Goal: Task Accomplishment & Management: Manage account settings

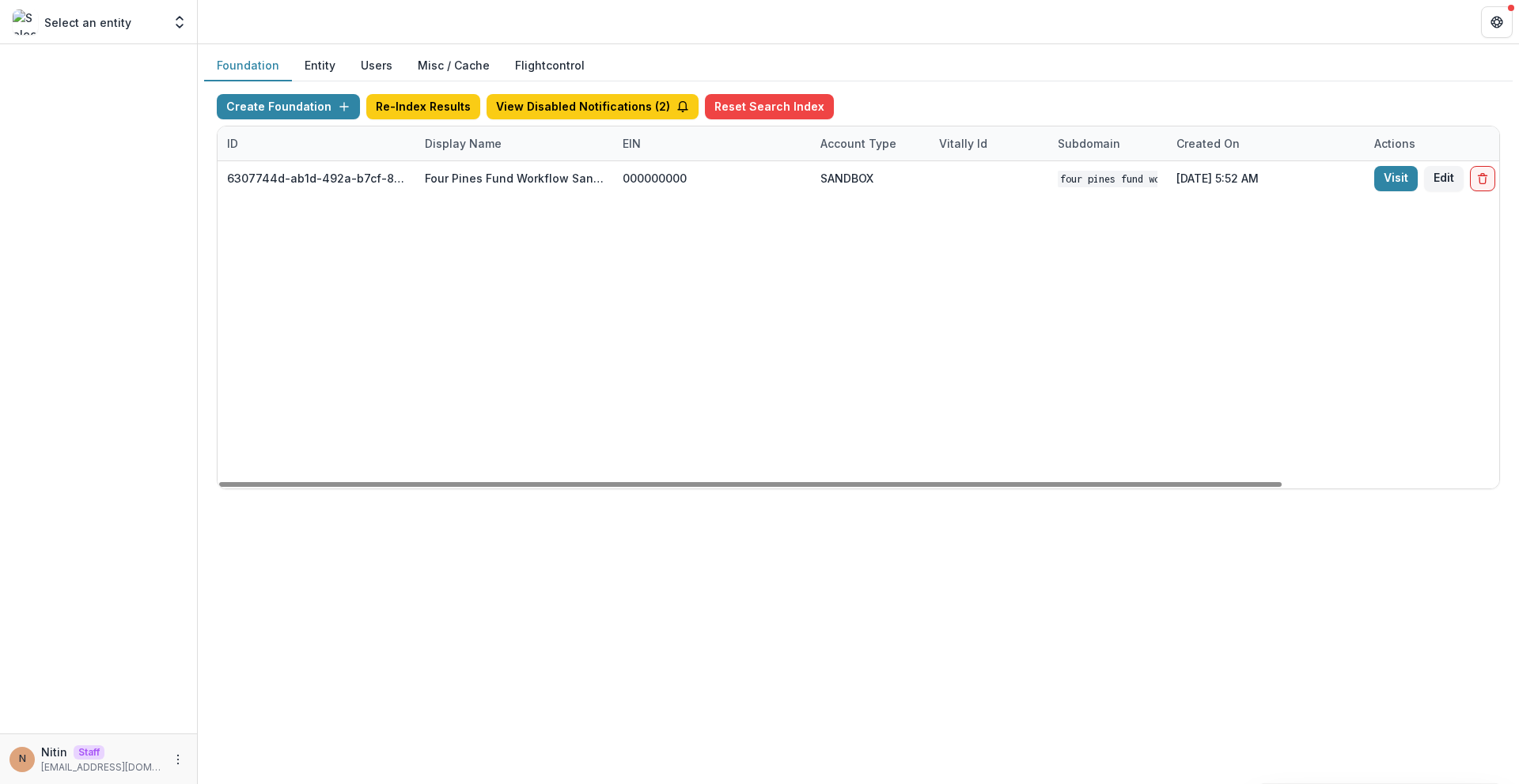
click at [478, 145] on div "Display Name" at bounding box center [463, 143] width 95 height 17
click at [480, 169] on input "****" at bounding box center [513, 179] width 190 height 25
type input "*****"
click at [253, 413] on div "84155c13-305d-4d0a-bbcc-4e8fb1a9ec77 TCLFF Workflow Sandbox 000000000 SANDBOX T…" at bounding box center [989, 324] width 1543 height 327
click at [1385, 178] on link "Visit" at bounding box center [1396, 178] width 44 height 25
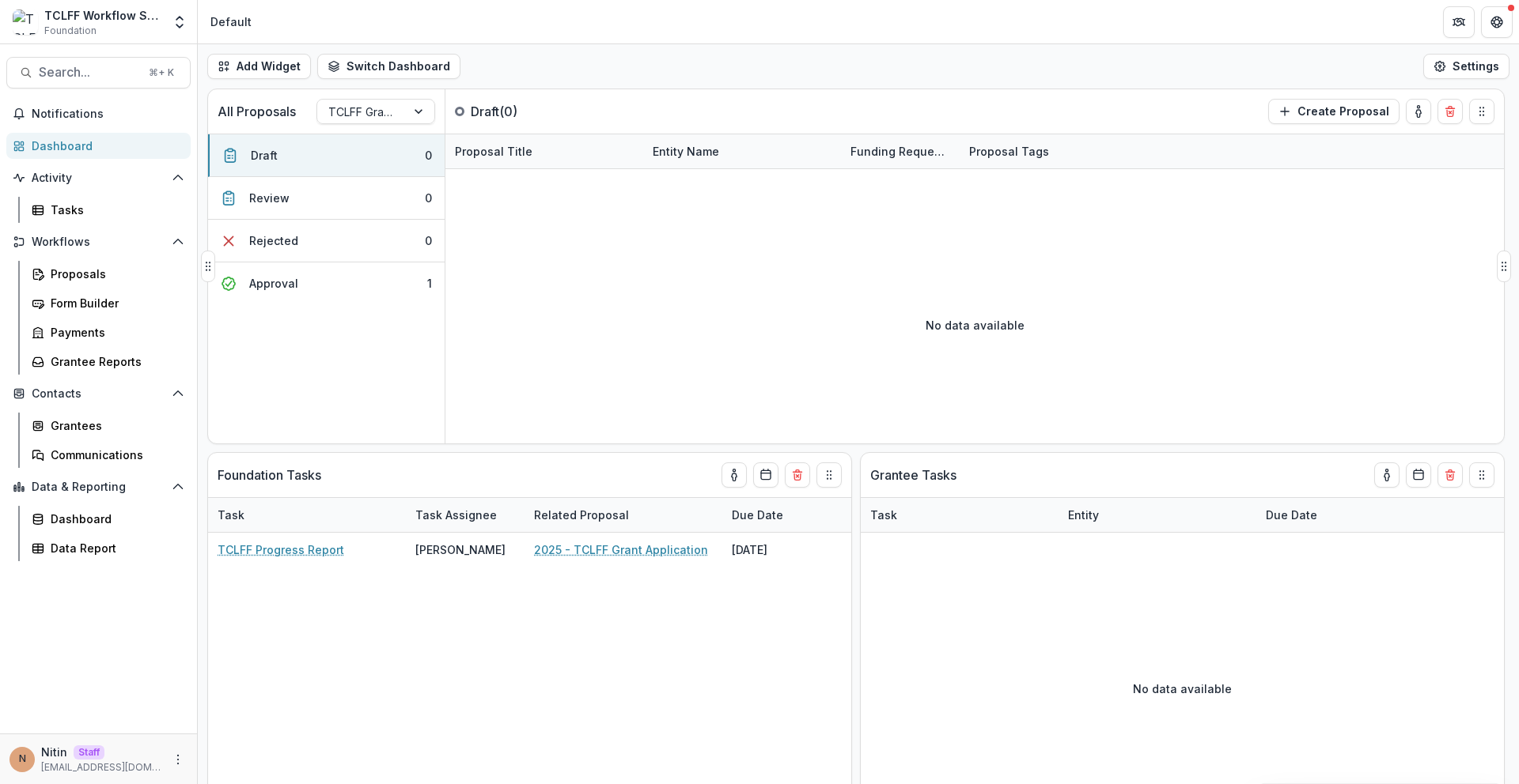
click at [713, 304] on div "No data available" at bounding box center [974, 325] width 1058 height 237
click at [179, 22] on icon "Open entity switcher" at bounding box center [180, 22] width 16 height 16
click at [145, 61] on link "Admin Settings" at bounding box center [98, 61] width 190 height 26
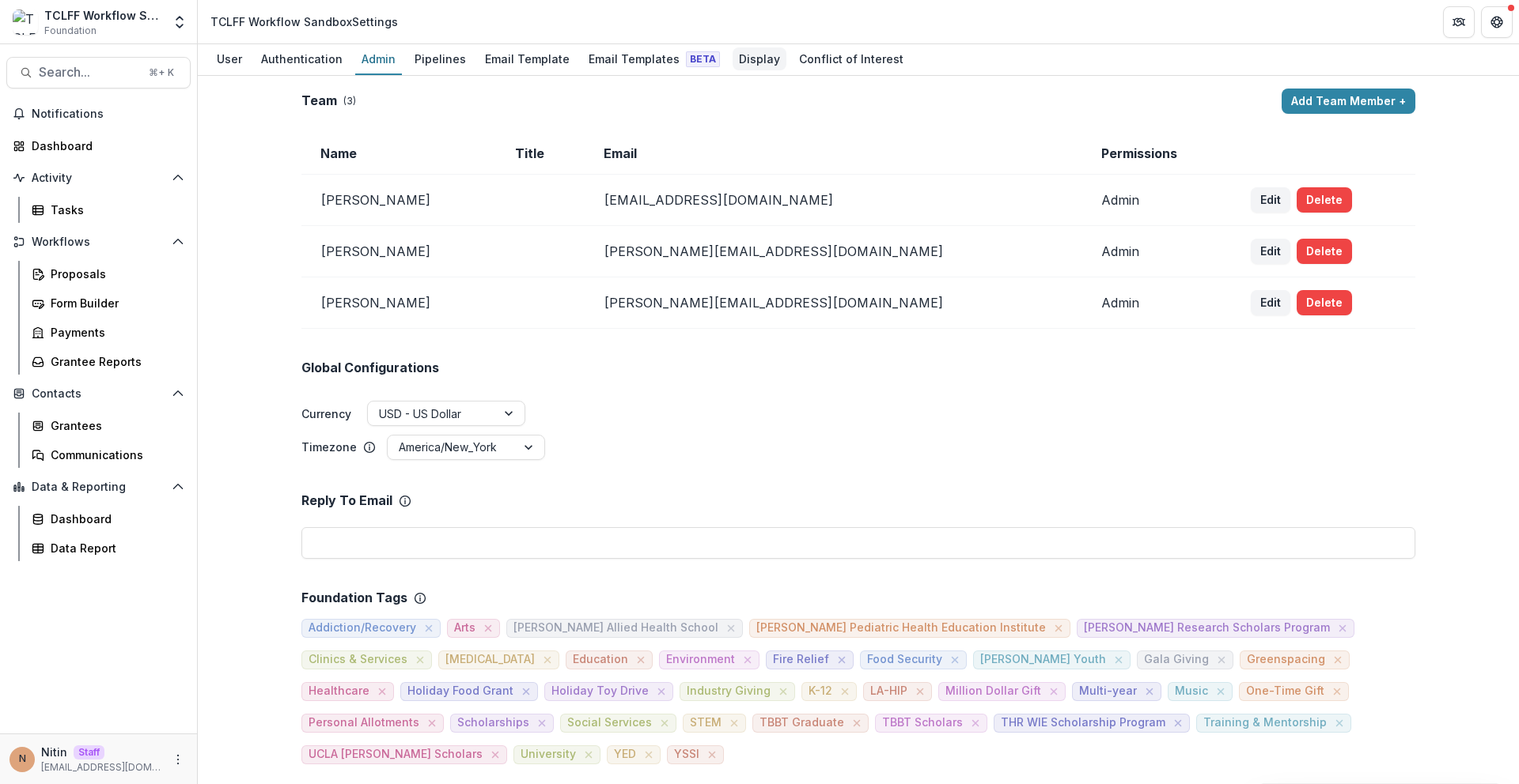
click at [737, 55] on div "Display" at bounding box center [760, 59] width 53 height 23
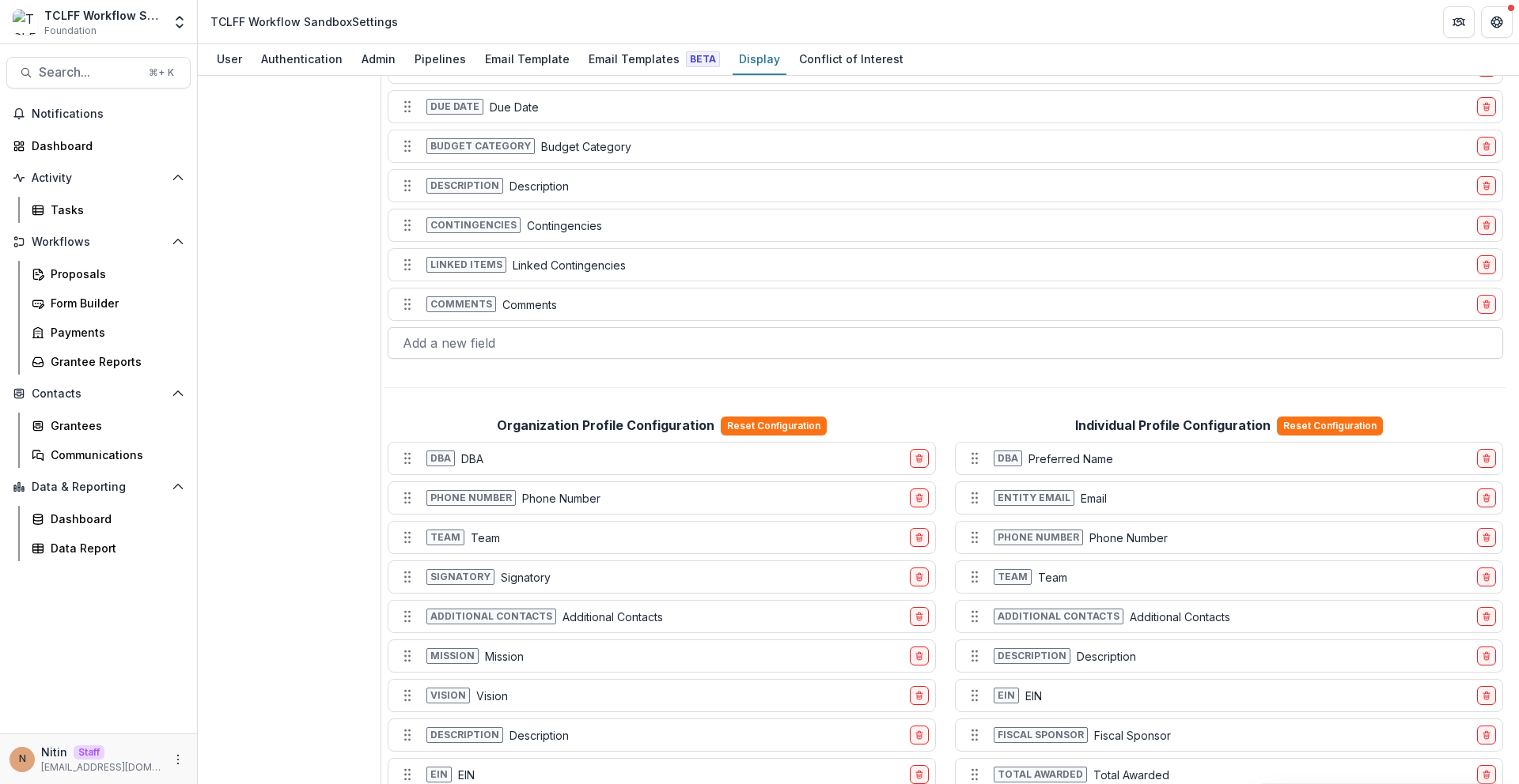
scroll to position [559, 0]
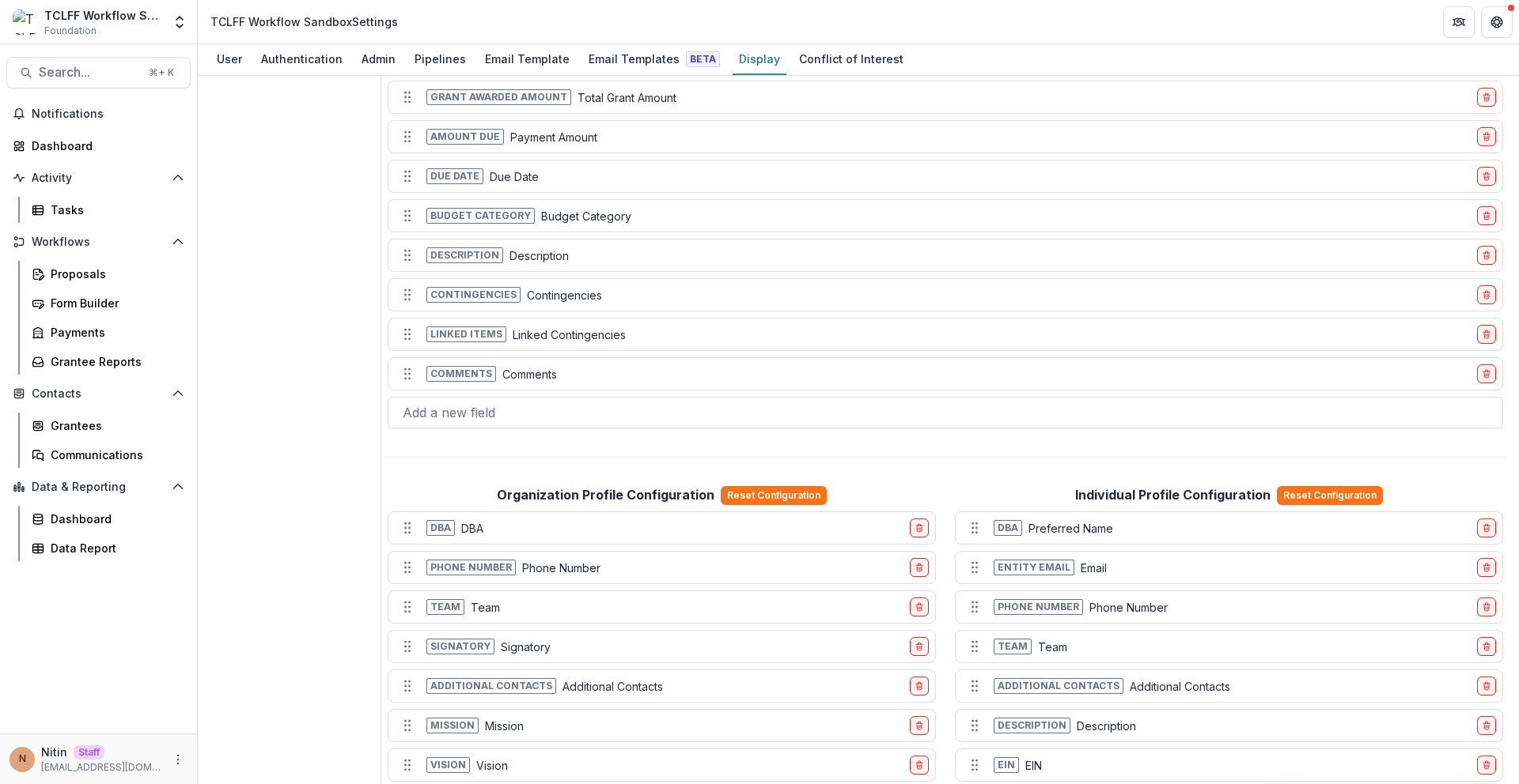
click at [82, 289] on div "Proposals Form Builder Payments Grantee Reports" at bounding box center [108, 318] width 178 height 114
click at [87, 281] on div "Proposals" at bounding box center [114, 274] width 127 height 17
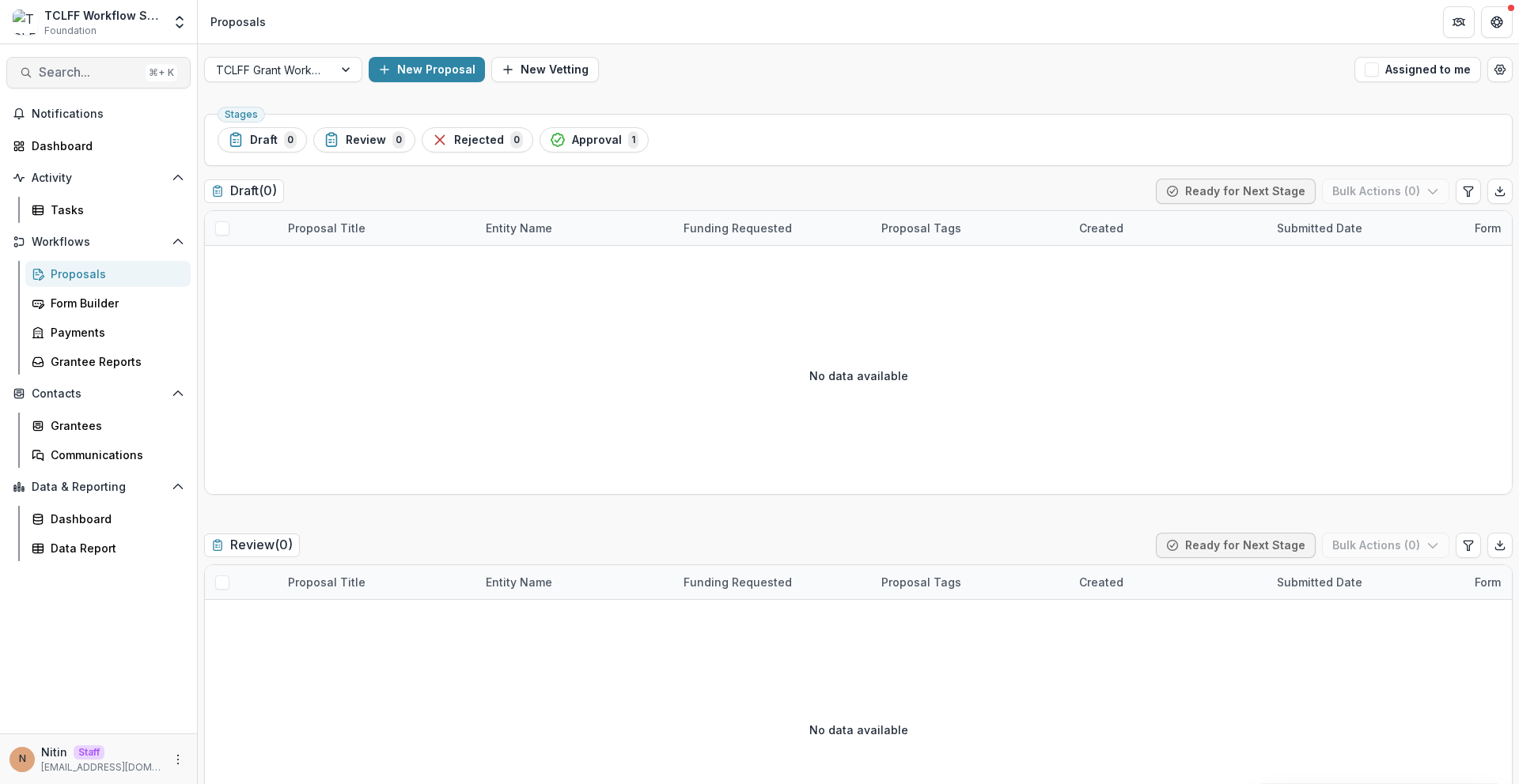
click at [113, 78] on span "Search..." at bounding box center [88, 72] width 101 height 15
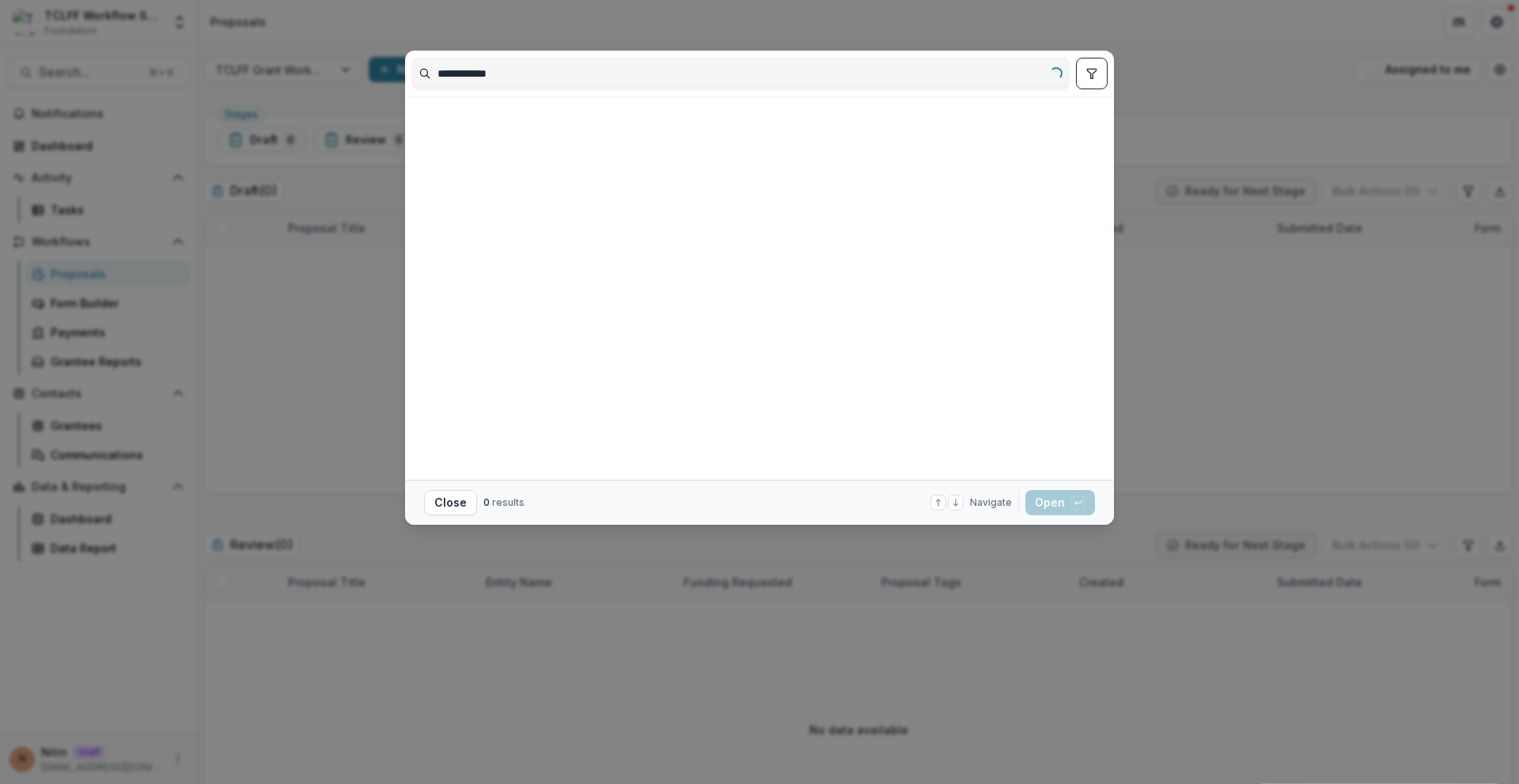
type input "**********"
click at [339, 284] on div "Add Contact New Proposal New Board Document Template New Collection Get Help Us…" at bounding box center [760, 392] width 1519 height 784
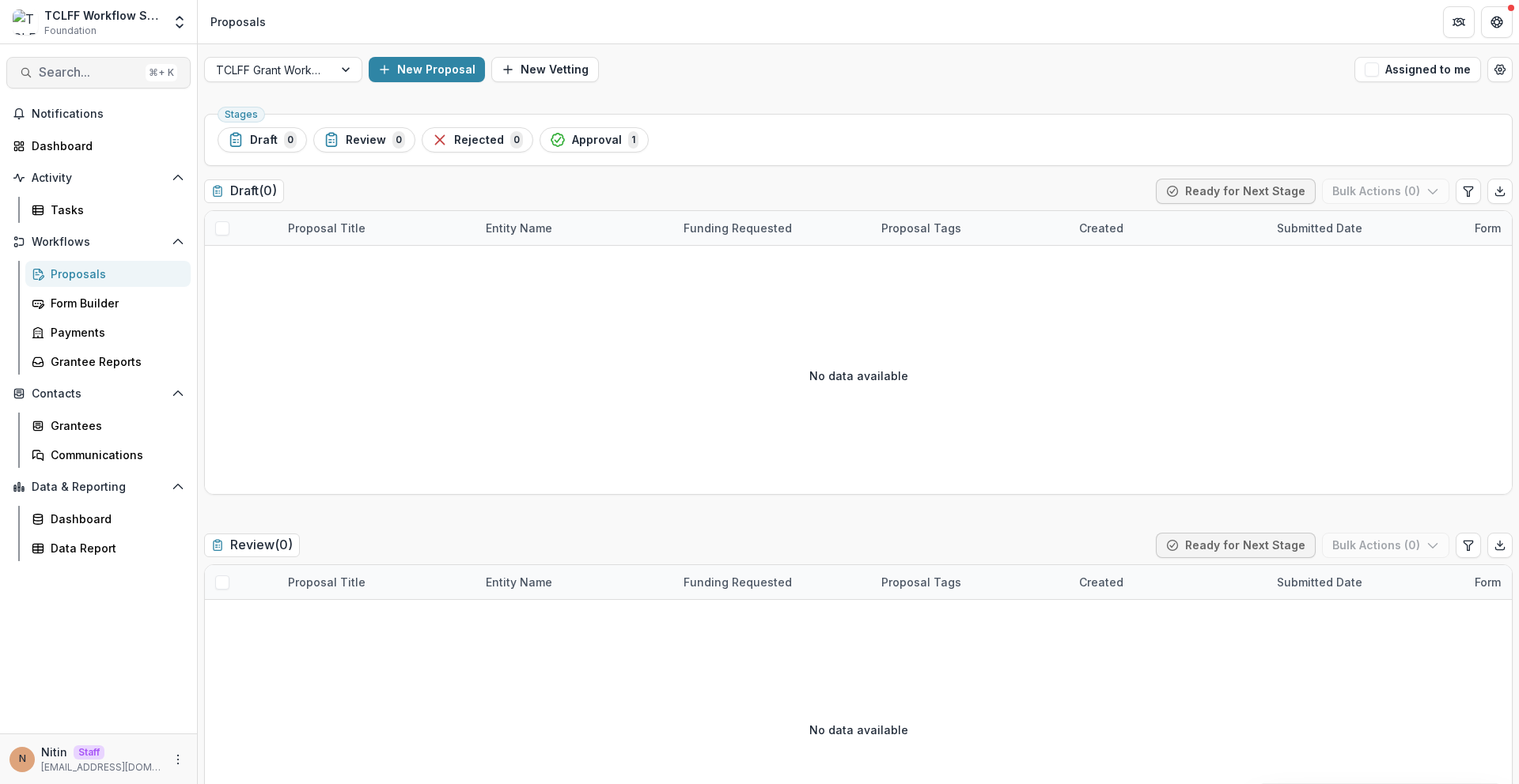
click at [127, 65] on span "Search..." at bounding box center [88, 72] width 101 height 15
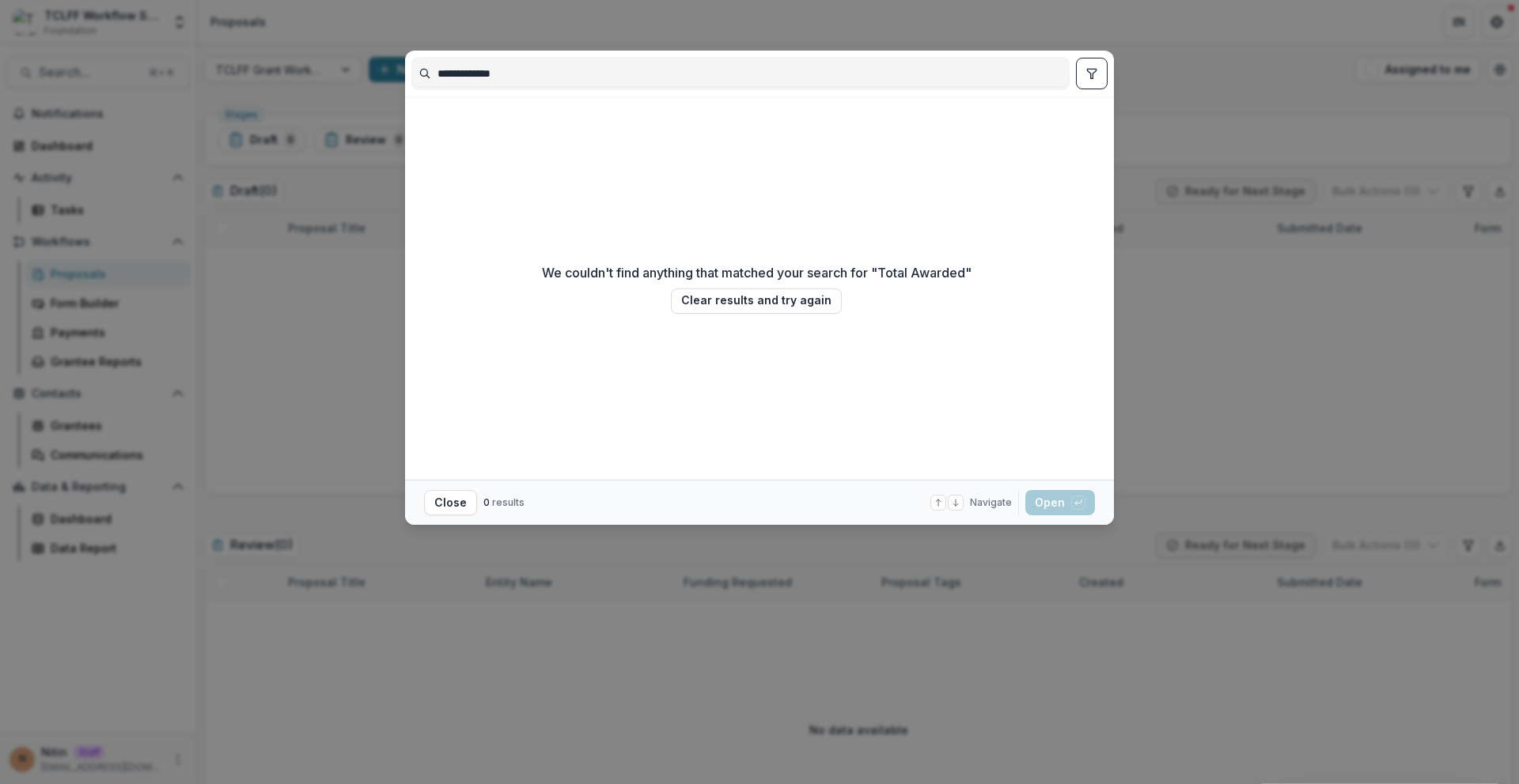
type input "**********"
click at [145, 80] on div "**********" at bounding box center [760, 392] width 1519 height 784
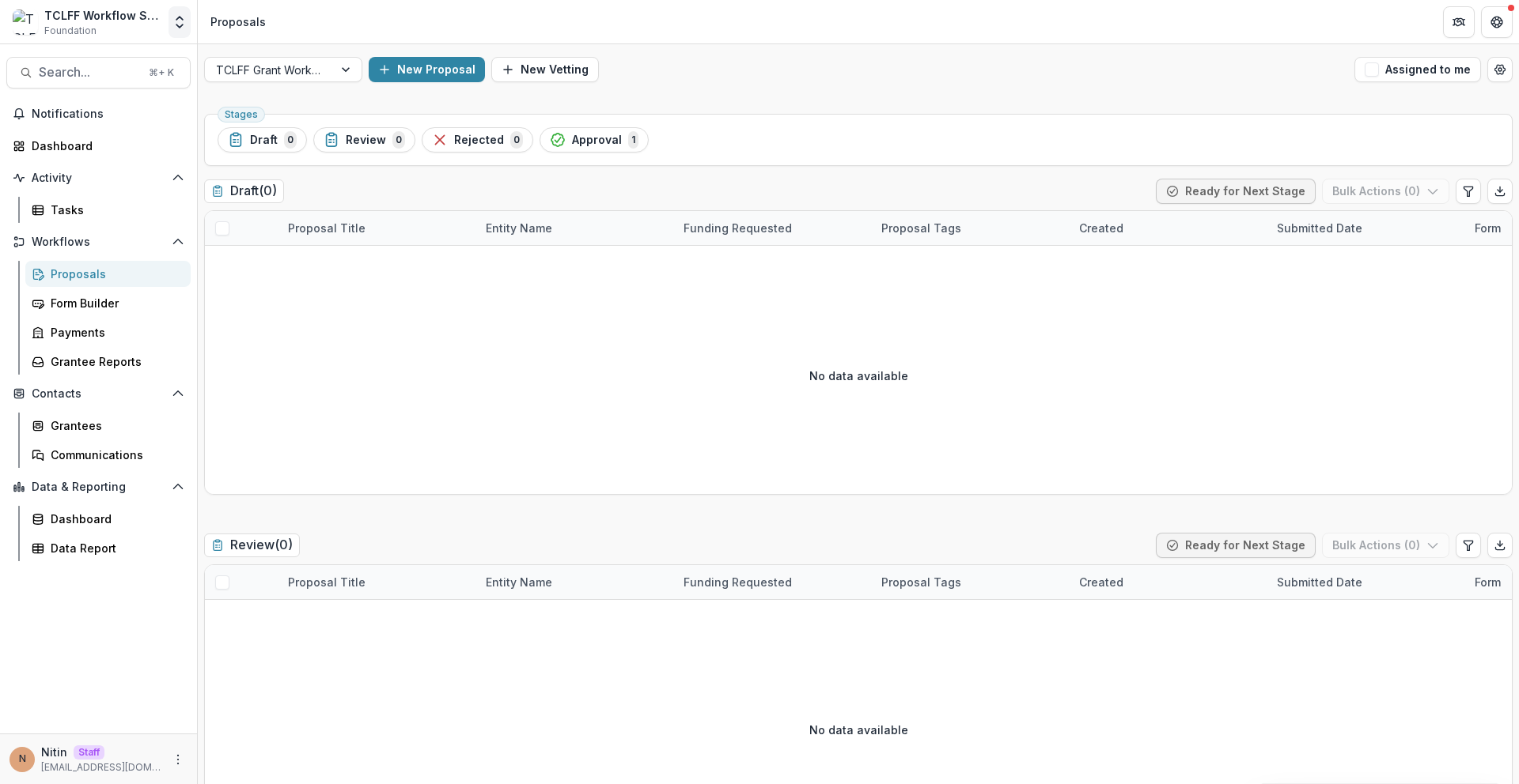
click at [179, 19] on icon "Open entity switcher" at bounding box center [180, 22] width 16 height 16
click at [171, 53] on link "Admin Settings" at bounding box center [98, 61] width 190 height 26
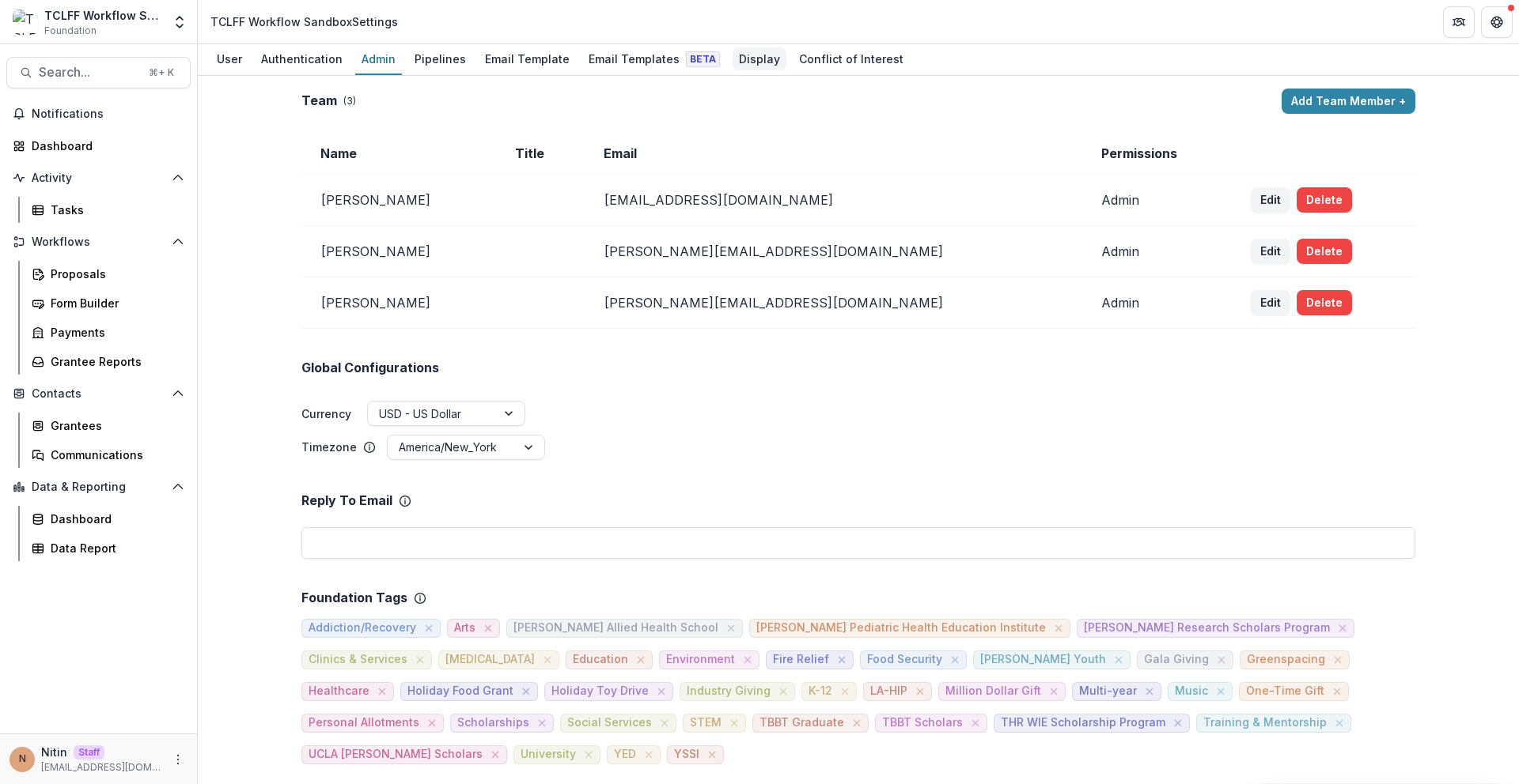
click at [762, 60] on div "Display" at bounding box center [760, 59] width 53 height 23
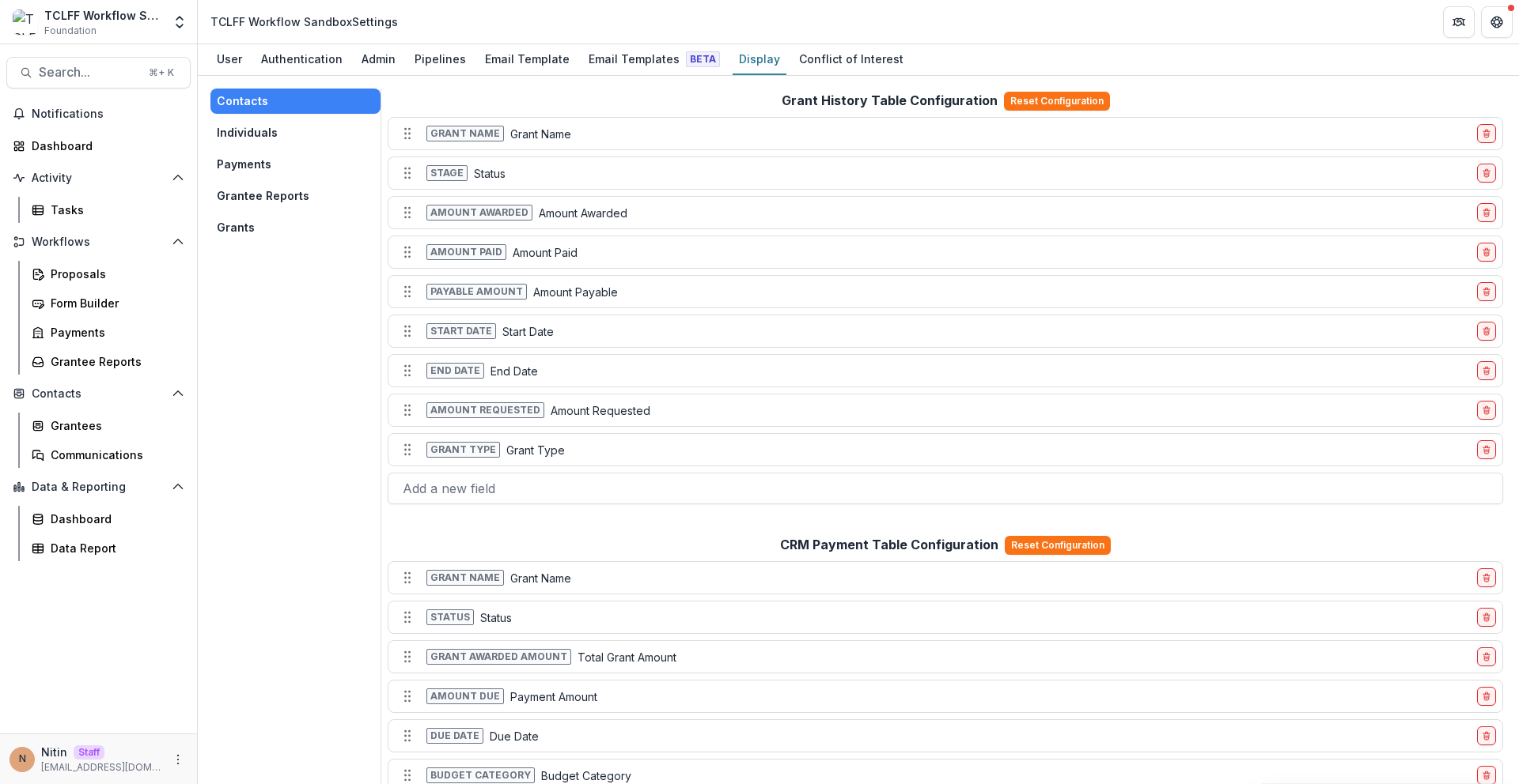
scroll to position [1132, 0]
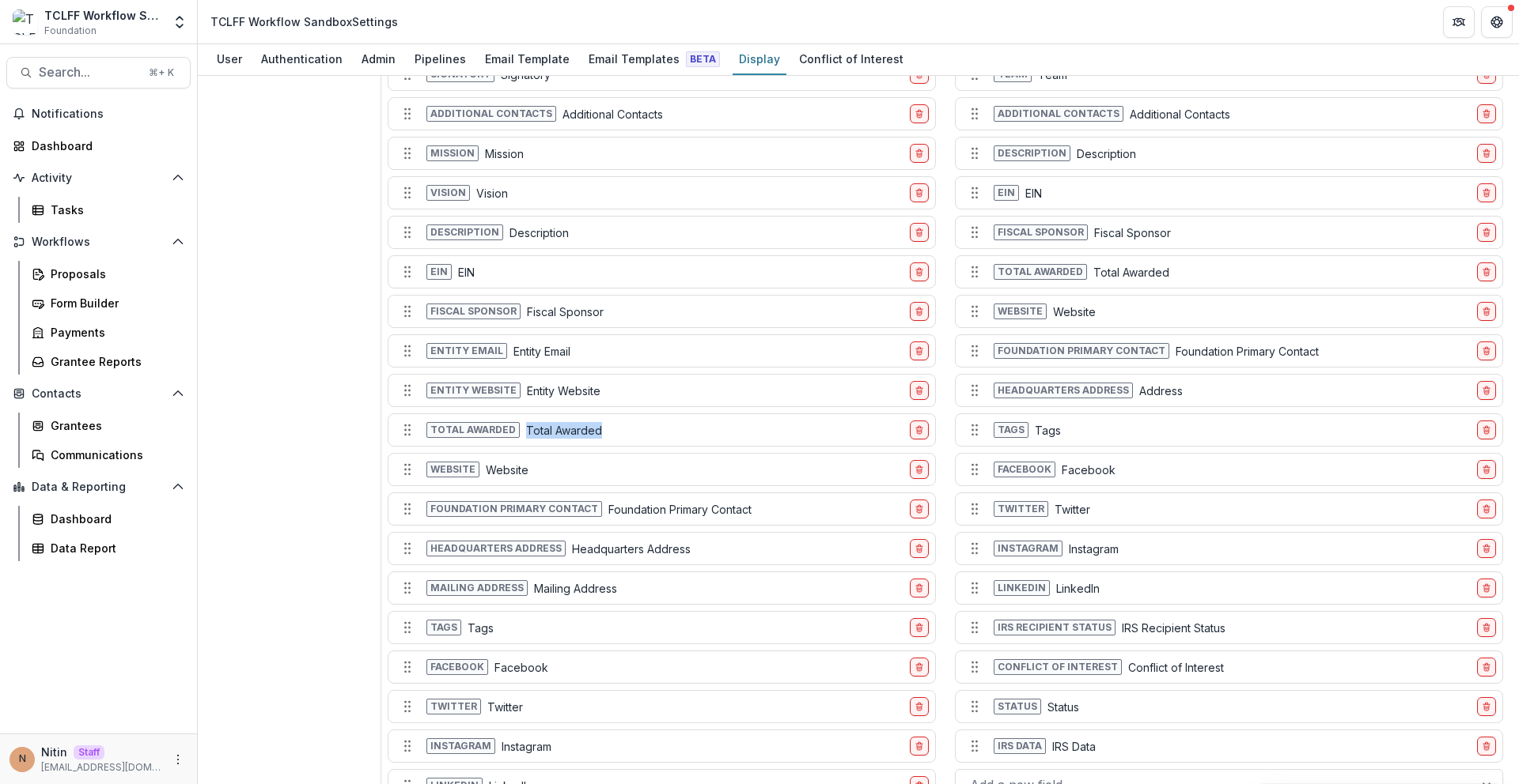
drag, startPoint x: 635, startPoint y: 432, endPoint x: 510, endPoint y: 432, distance: 125.0
click at [431, 439] on div "Total awarded Total Awarded" at bounding box center [649, 430] width 509 height 25
click at [529, 425] on p "Total Awarded" at bounding box center [563, 430] width 76 height 17
click at [493, 430] on span "Total awarded" at bounding box center [472, 430] width 94 height 16
click at [550, 433] on p "Total Awarded" at bounding box center [563, 430] width 76 height 17
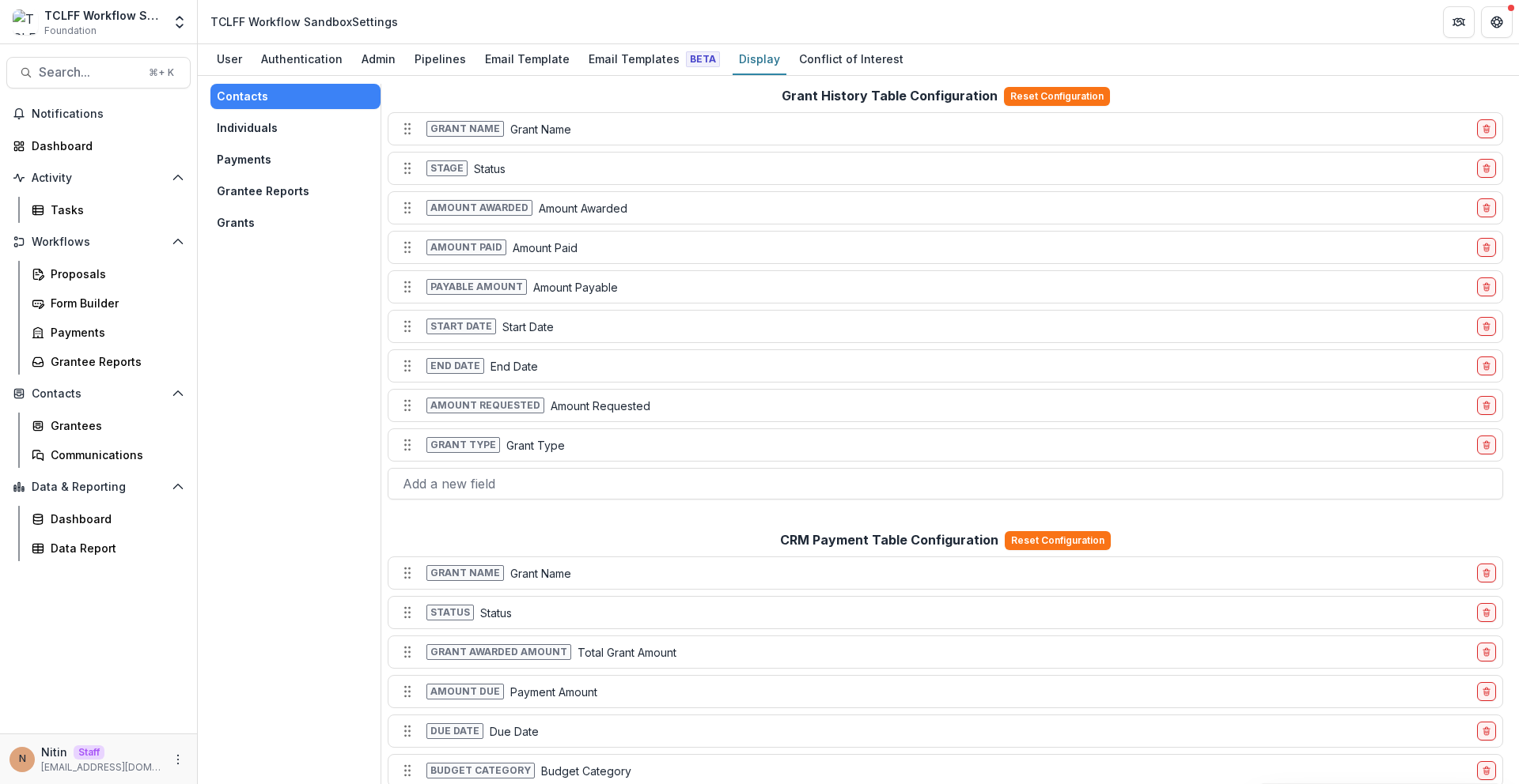
scroll to position [0, 0]
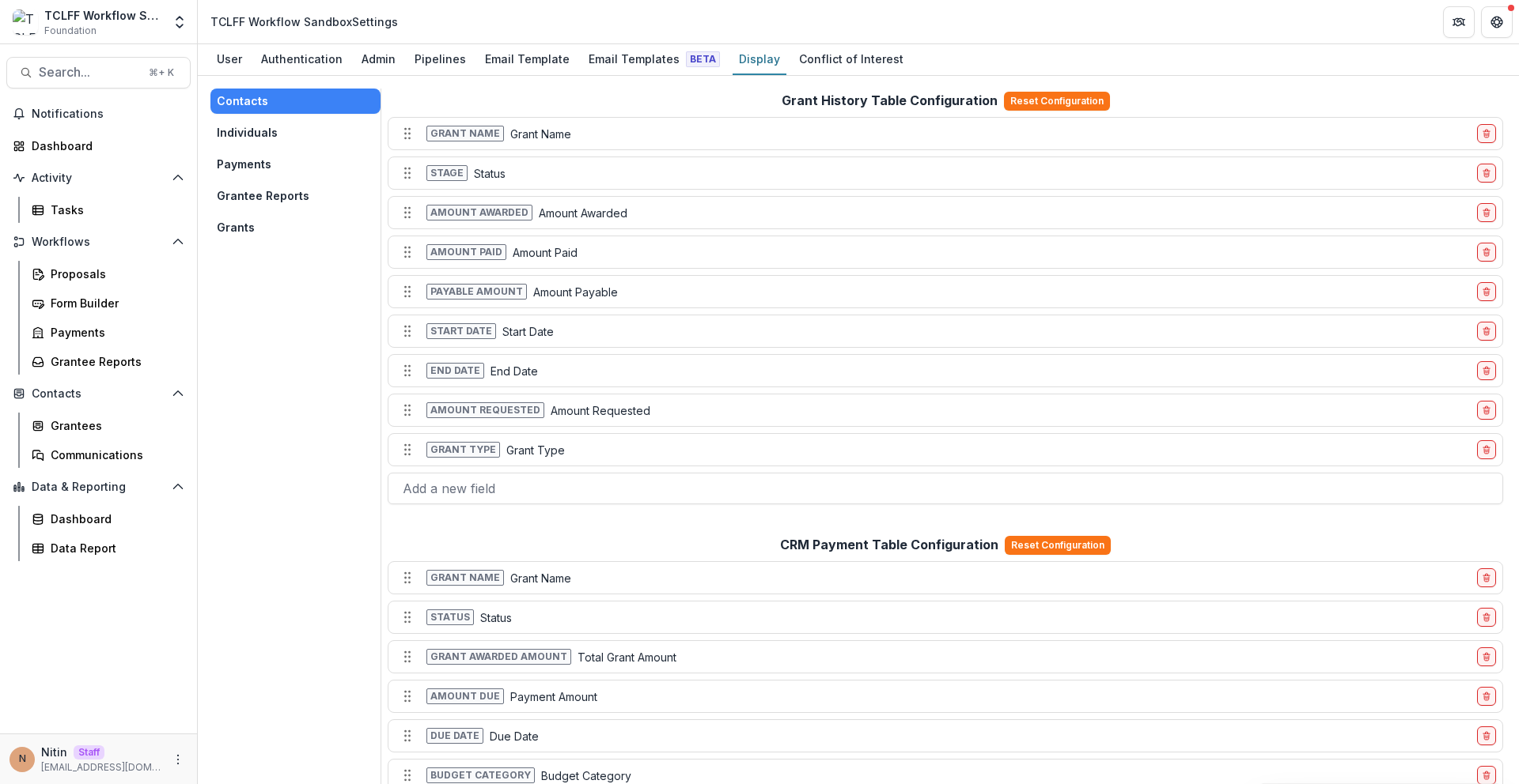
click at [250, 193] on button "Grantee Reports" at bounding box center [295, 196] width 170 height 25
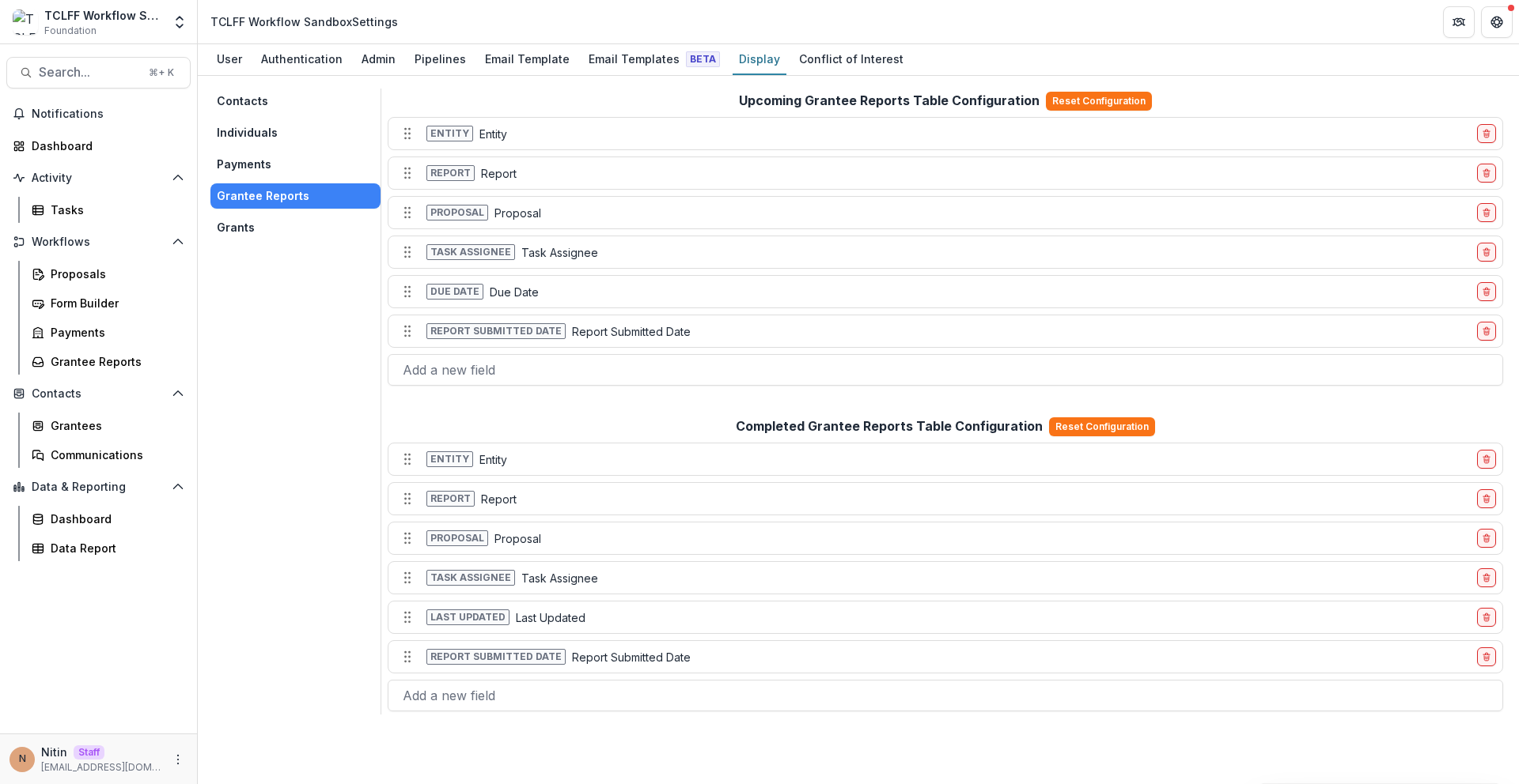
click at [250, 223] on button "Grants" at bounding box center [295, 227] width 170 height 25
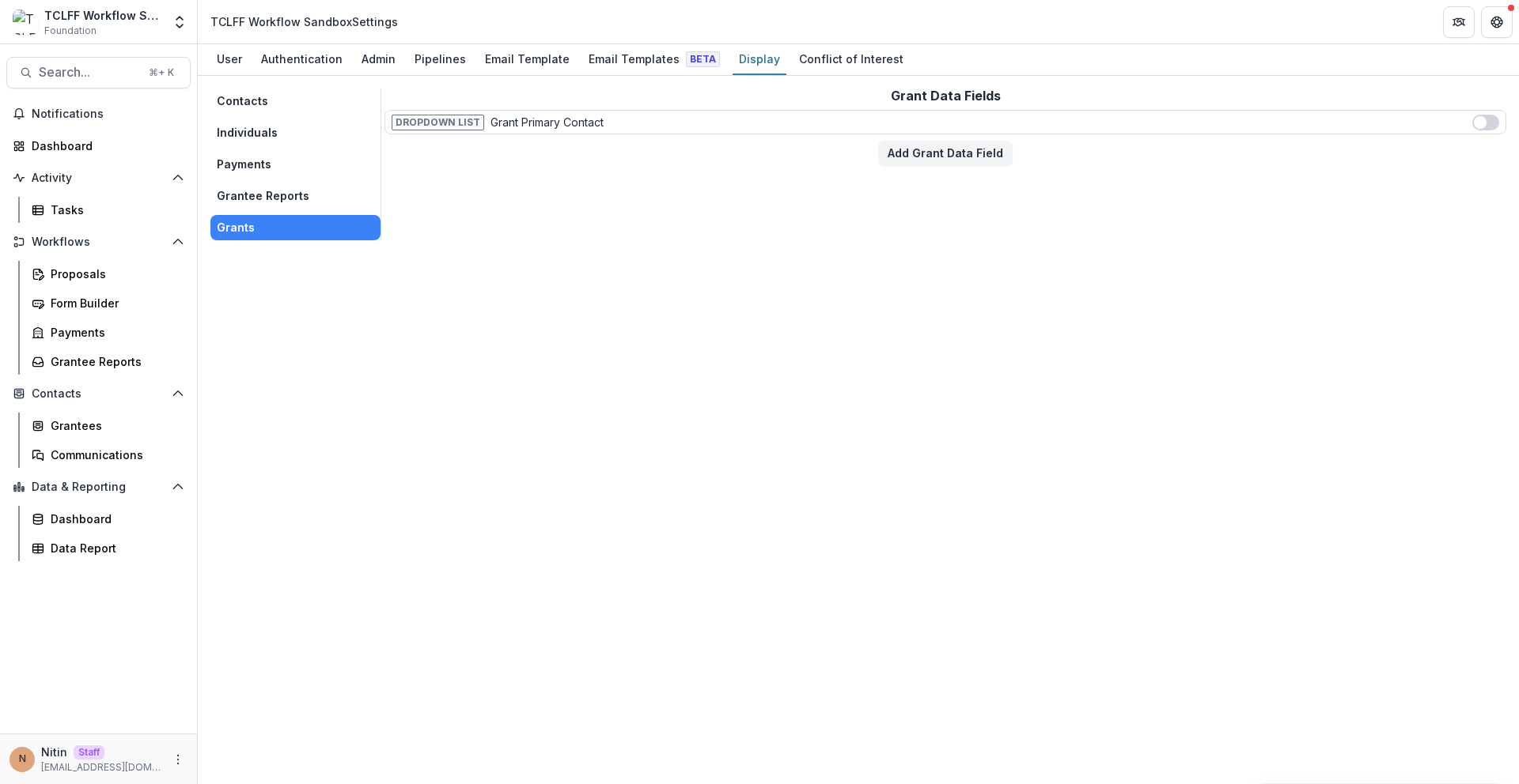
click at [262, 121] on button "Individuals" at bounding box center [295, 133] width 170 height 25
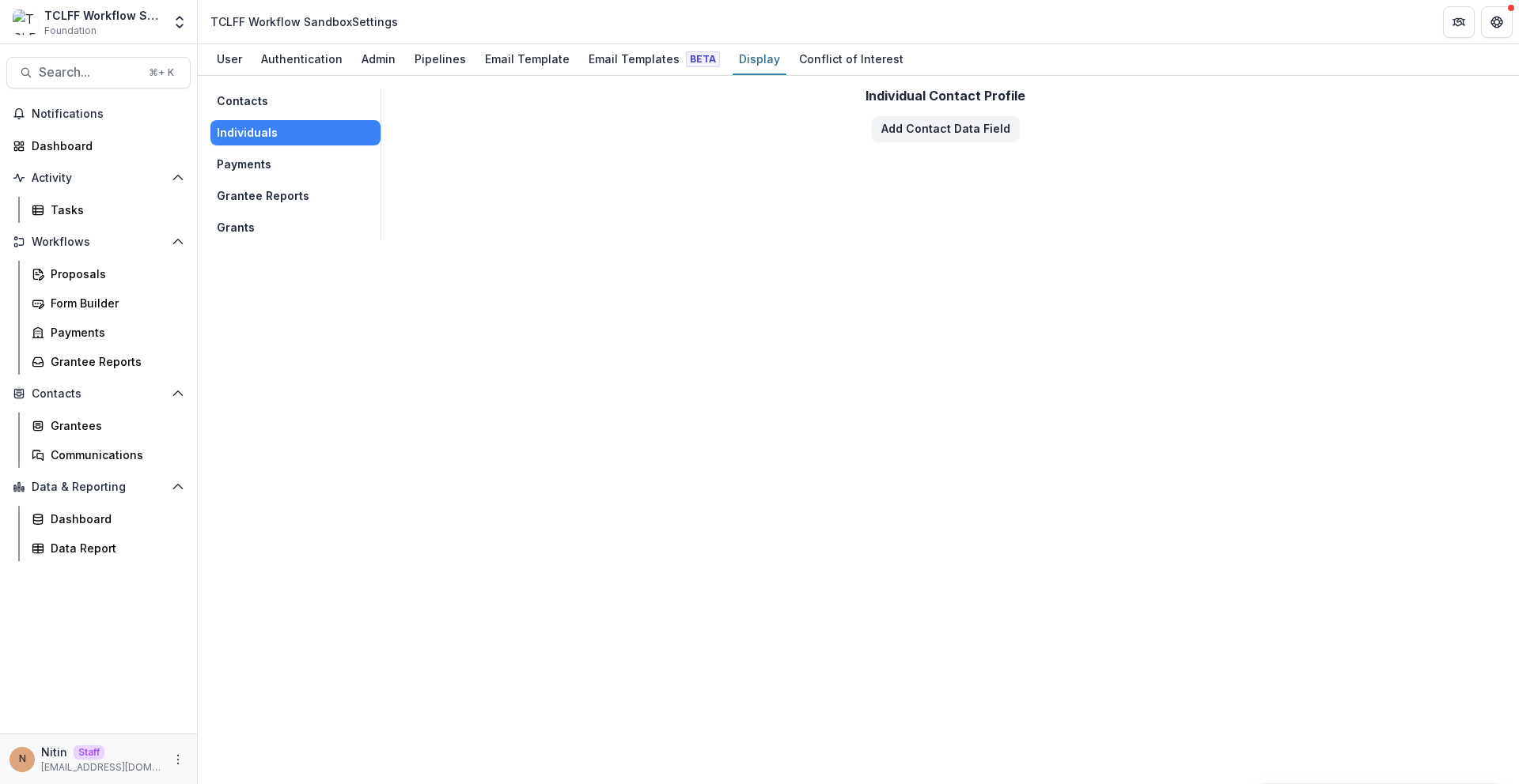
click at [273, 95] on button "Contacts" at bounding box center [295, 101] width 170 height 25
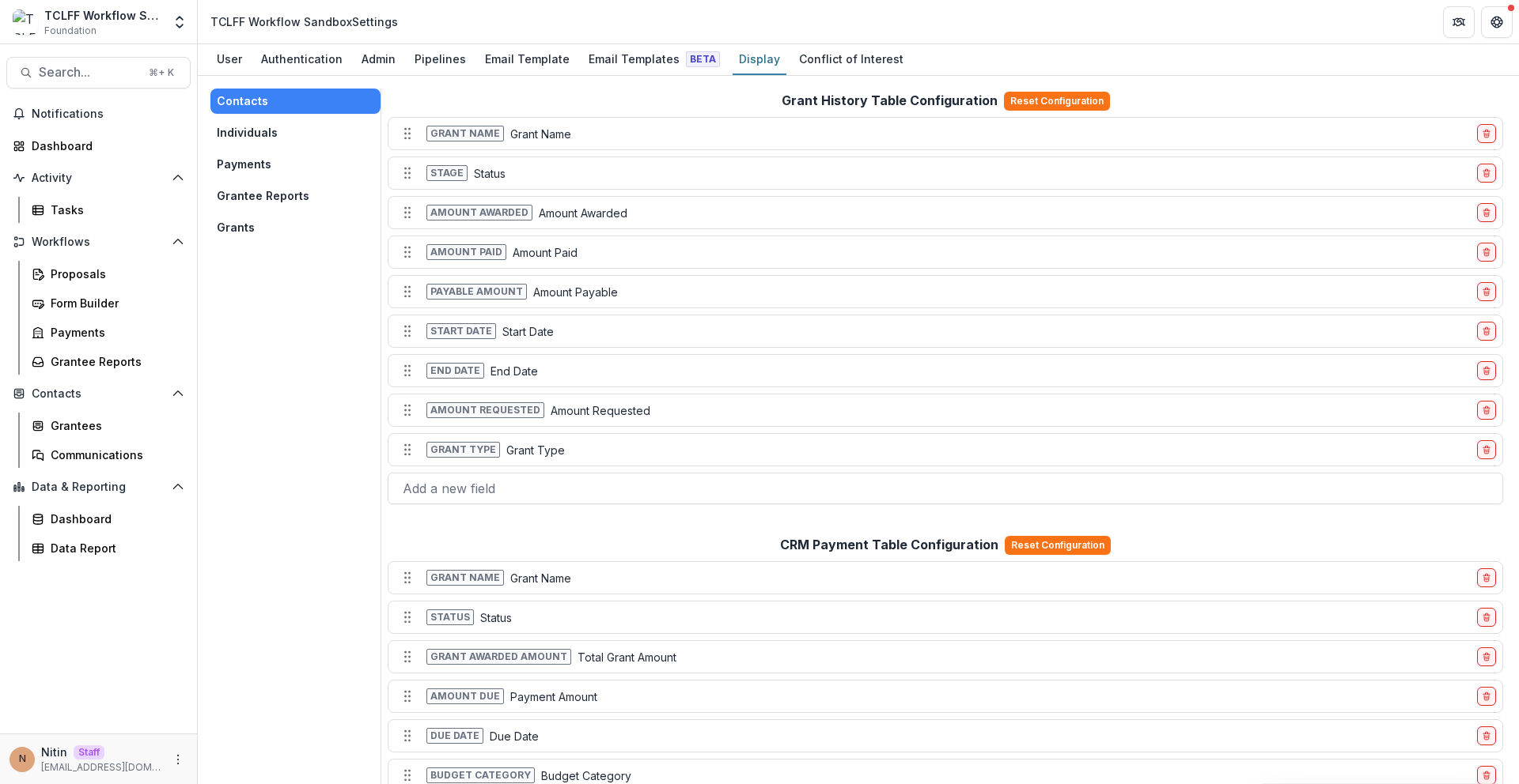
click at [143, 22] on div "TCLFF Workflow Sandbox" at bounding box center [103, 15] width 118 height 17
click at [150, 20] on div "TCLFF Workflow Sandbox" at bounding box center [103, 15] width 118 height 17
click at [166, 23] on div "TCLFF Workflow Sandbox Foundation Team Settings Admin Settings" at bounding box center [98, 21] width 185 height 31
click at [182, 25] on polyline "Open entity switcher" at bounding box center [179, 27] width 6 height 4
click at [151, 53] on link "Admin Settings" at bounding box center [98, 61] width 190 height 26
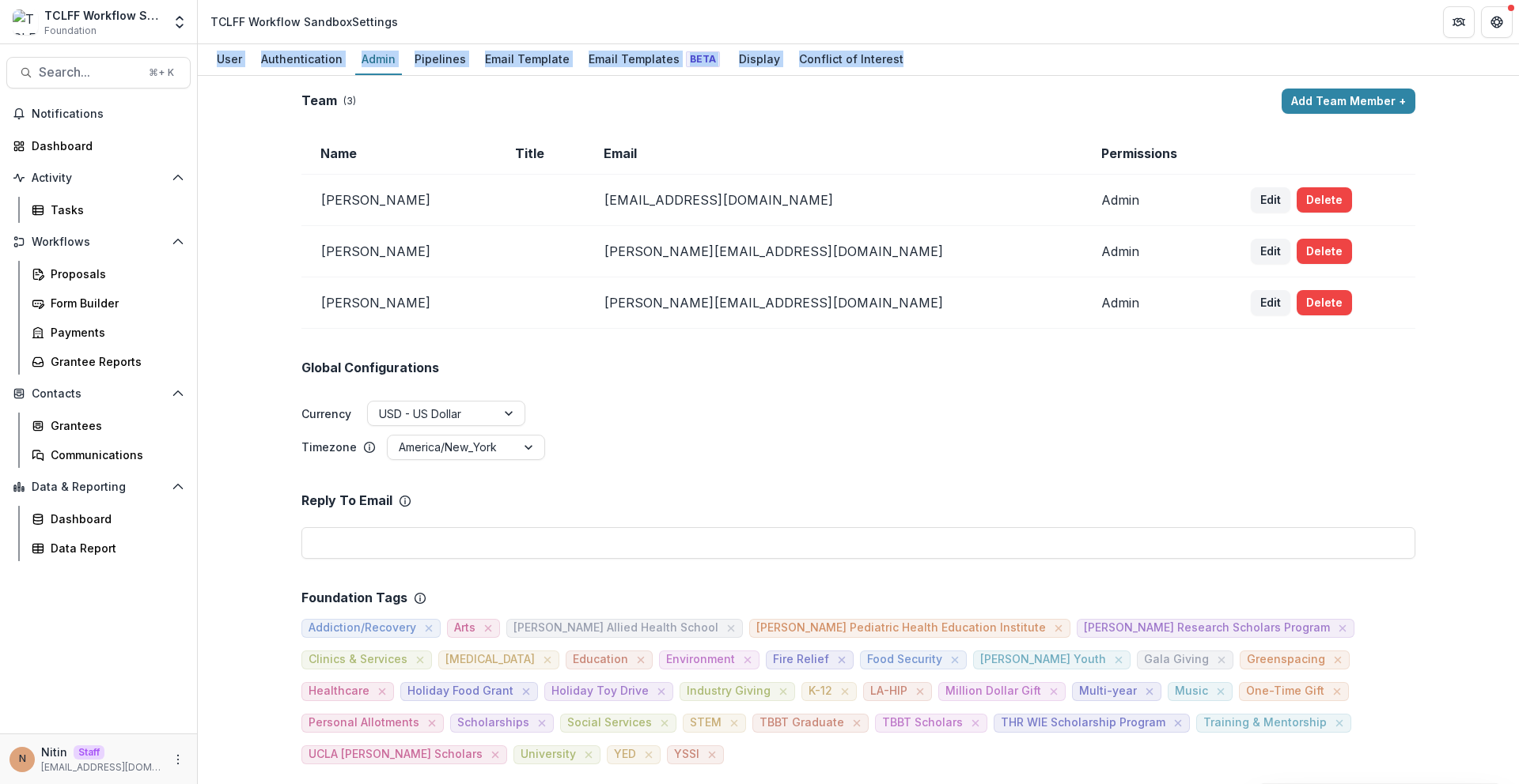
drag, startPoint x: 209, startPoint y: 60, endPoint x: 952, endPoint y: 56, distance: 743.0
click at [952, 56] on div "User Authentication Admin Pipelines Email Template Email Templates Beta Display…" at bounding box center [858, 60] width 1321 height 31
copy div "User Authentication Admin Pipelines Email Template Email Templates Beta Display…"
click at [419, 60] on div "Pipelines" at bounding box center [440, 59] width 64 height 23
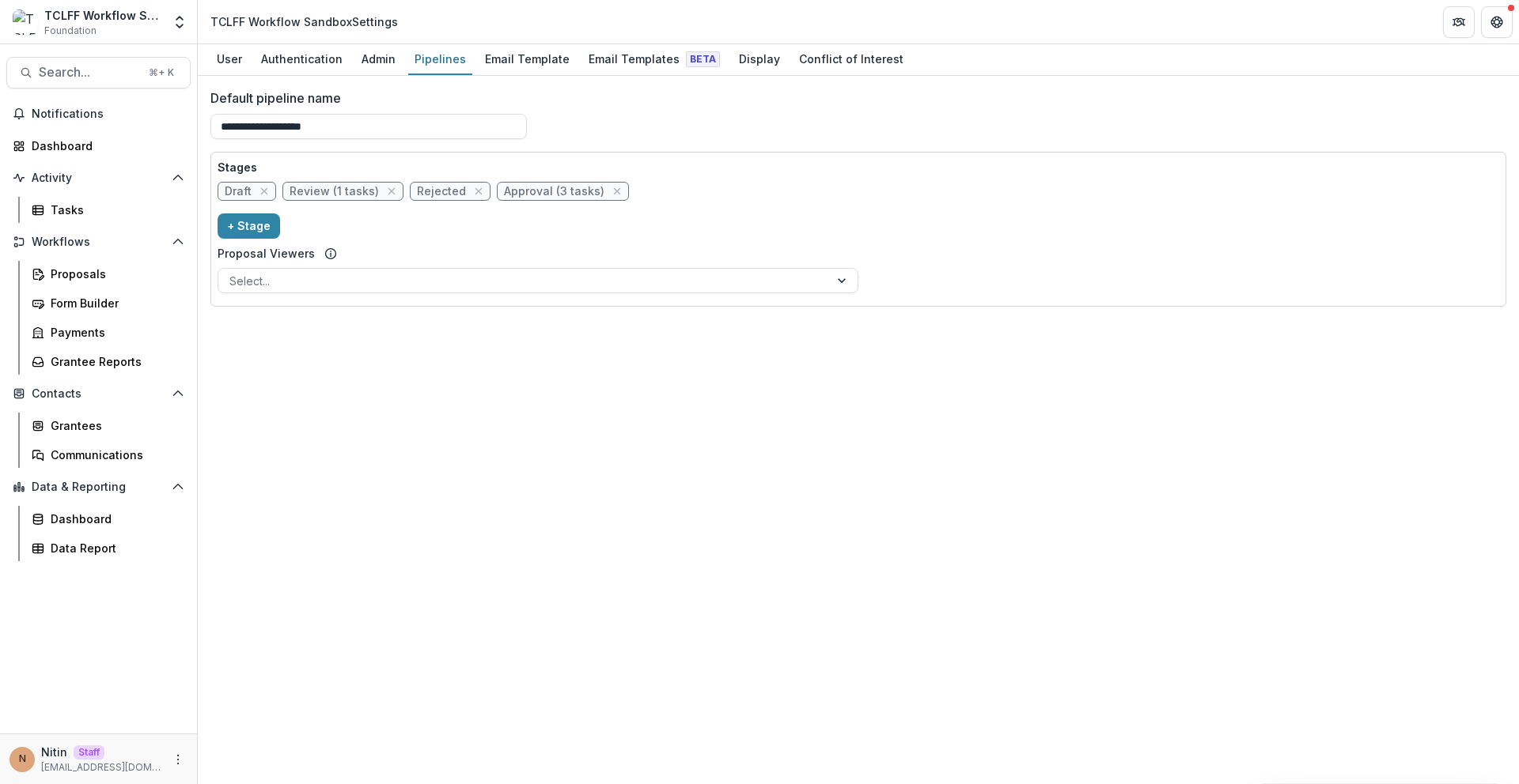
click at [511, 26] on header "TCLFF Workflow Sandbox Settings" at bounding box center [858, 21] width 1321 height 44
click at [355, 70] on link "Admin" at bounding box center [378, 60] width 46 height 31
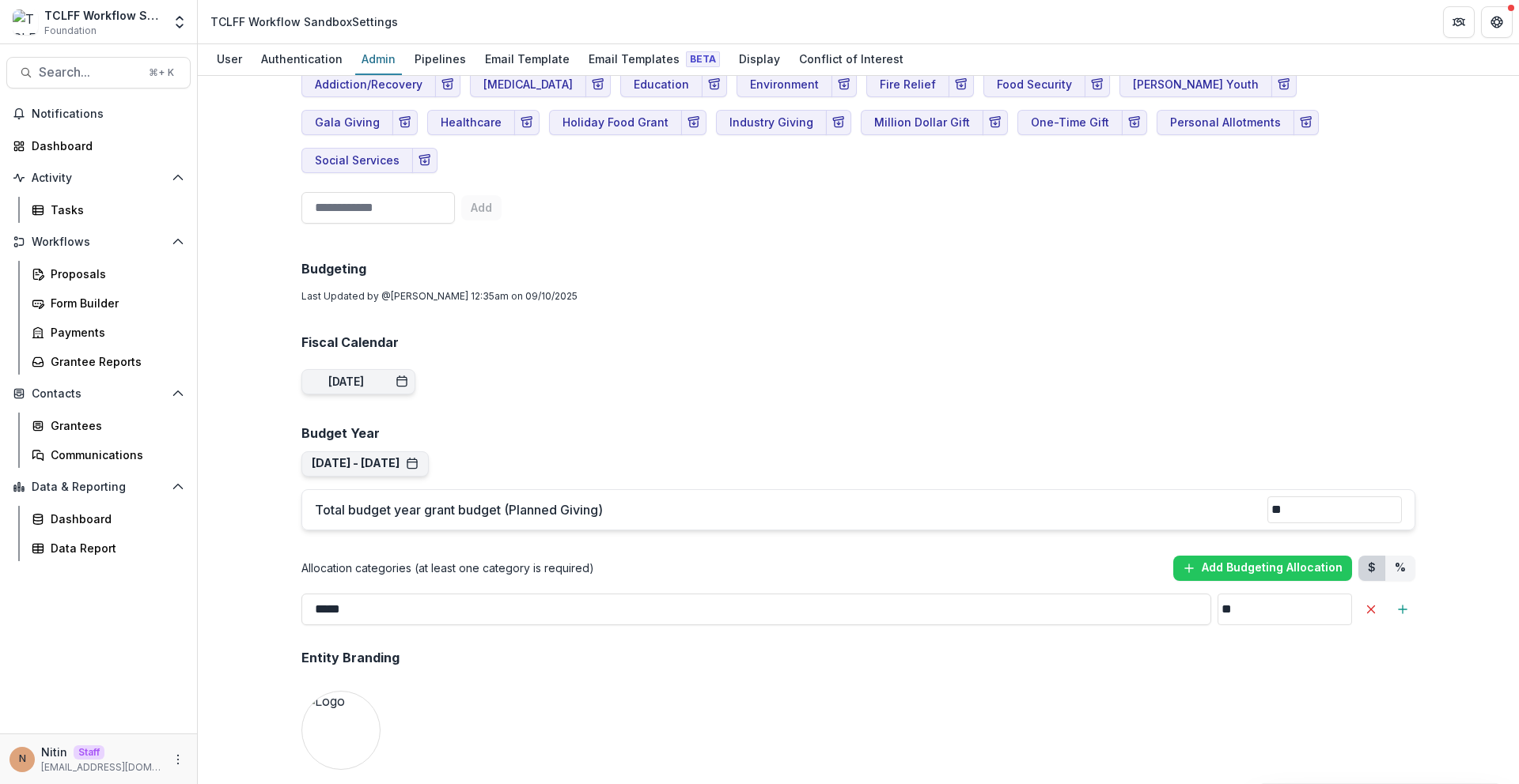
scroll to position [889, 0]
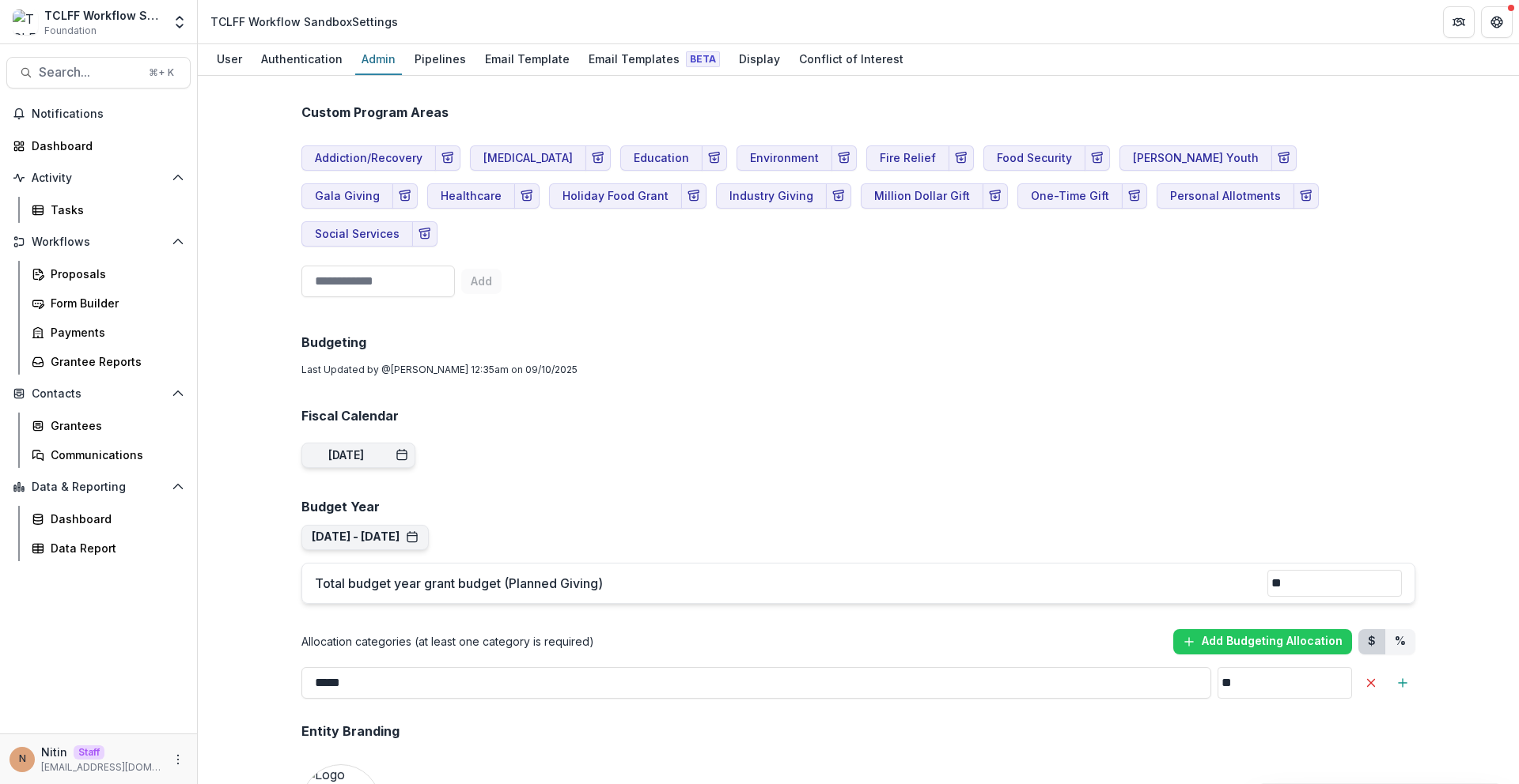
click at [685, 363] on p "Last Updated by @ Anna Test 12:35am on 09/10/2025" at bounding box center [858, 370] width 1114 height 14
click at [786, 347] on div "Team ( 3 ) Add Team Member + Name Title Email Permissions Lauren Humphrey laure…" at bounding box center [858, 592] width 1139 height 2788
click at [448, 58] on div "Pipelines" at bounding box center [440, 59] width 64 height 23
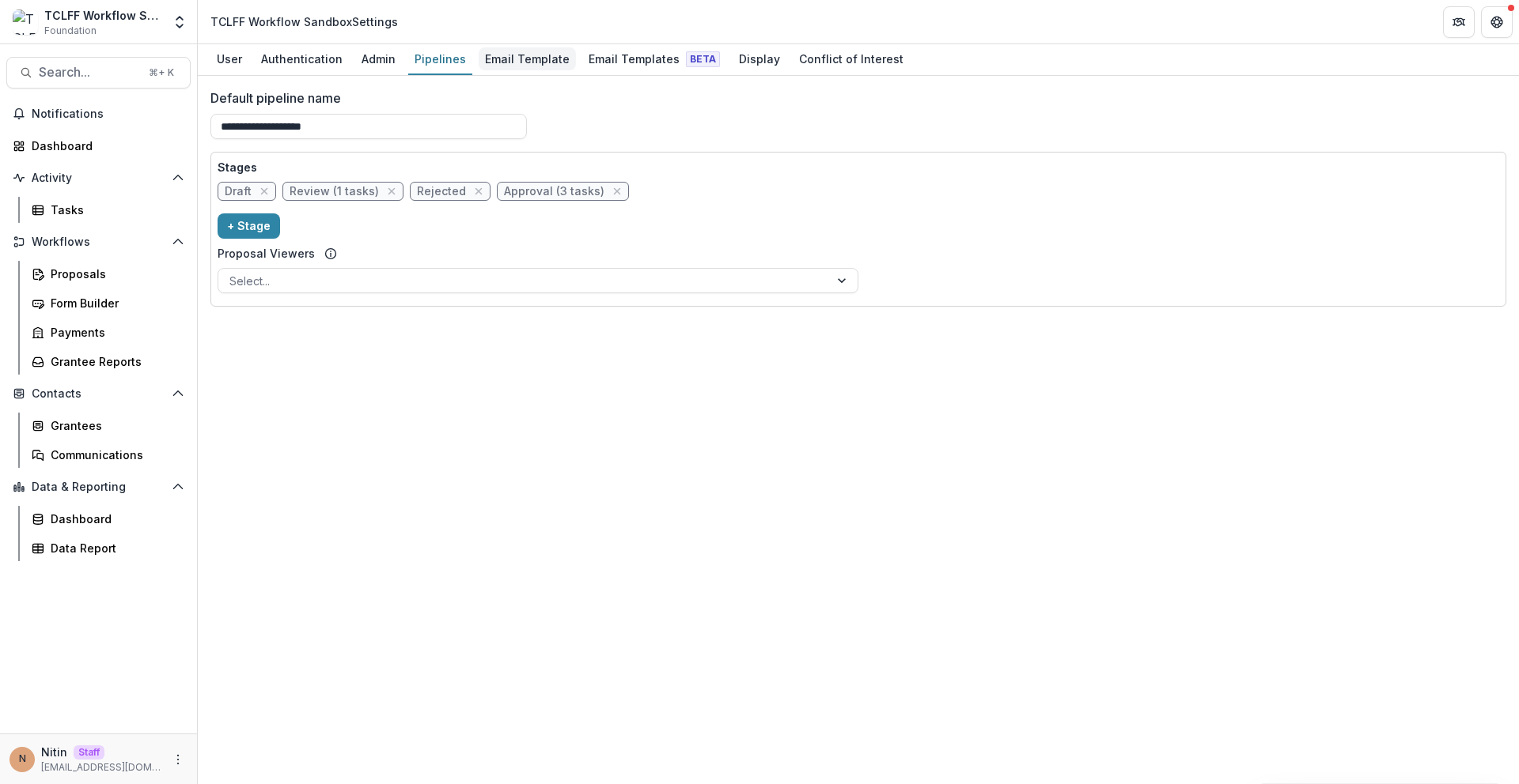
click at [487, 44] on div "TCLFF Workflow Sandbox Foundation Team Settings Admin Settings TCLFF Workflow S…" at bounding box center [760, 22] width 1519 height 45
click at [497, 57] on div "Email Template" at bounding box center [527, 59] width 97 height 23
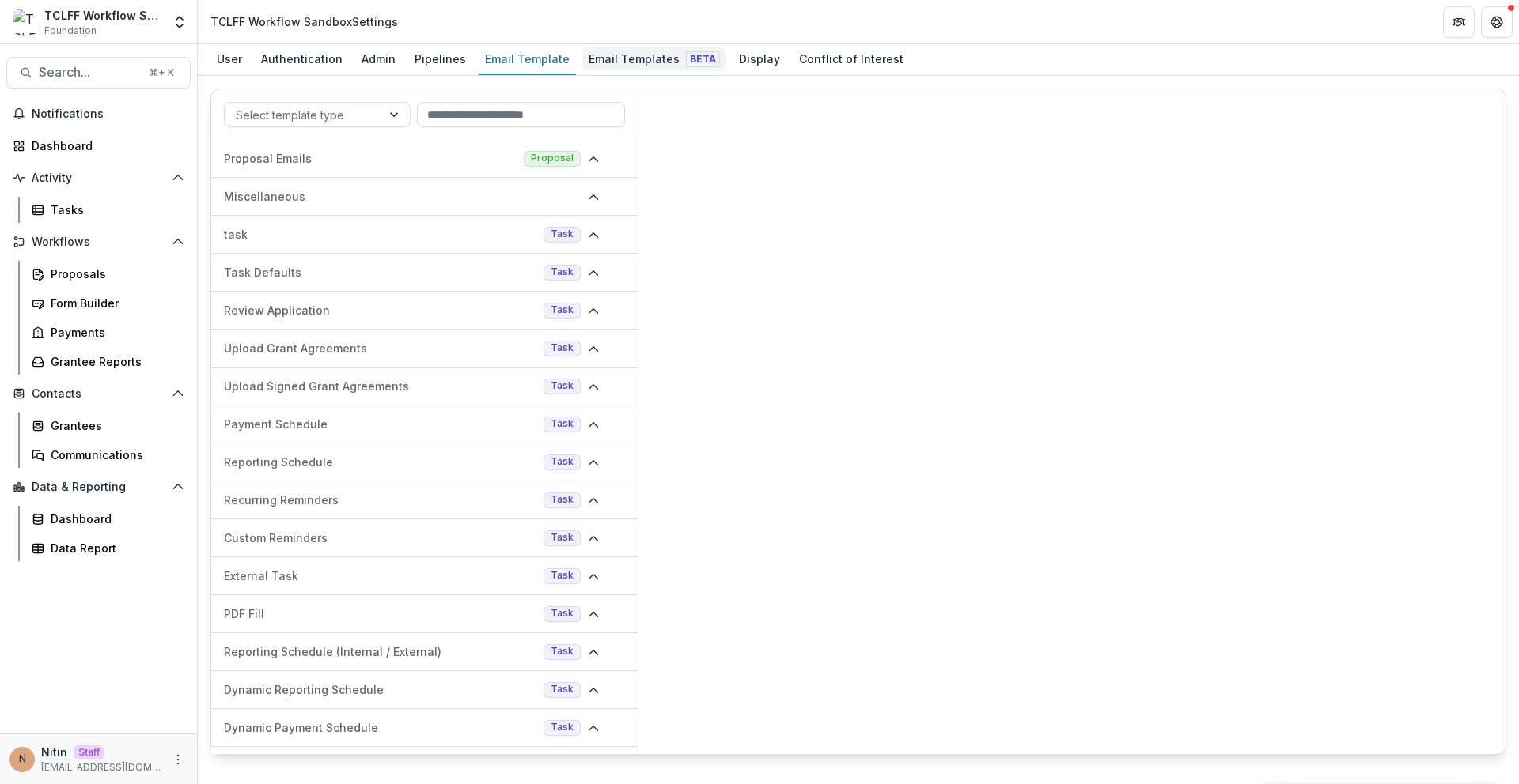
click at [639, 59] on div "Email Templates Beta" at bounding box center [654, 59] width 144 height 23
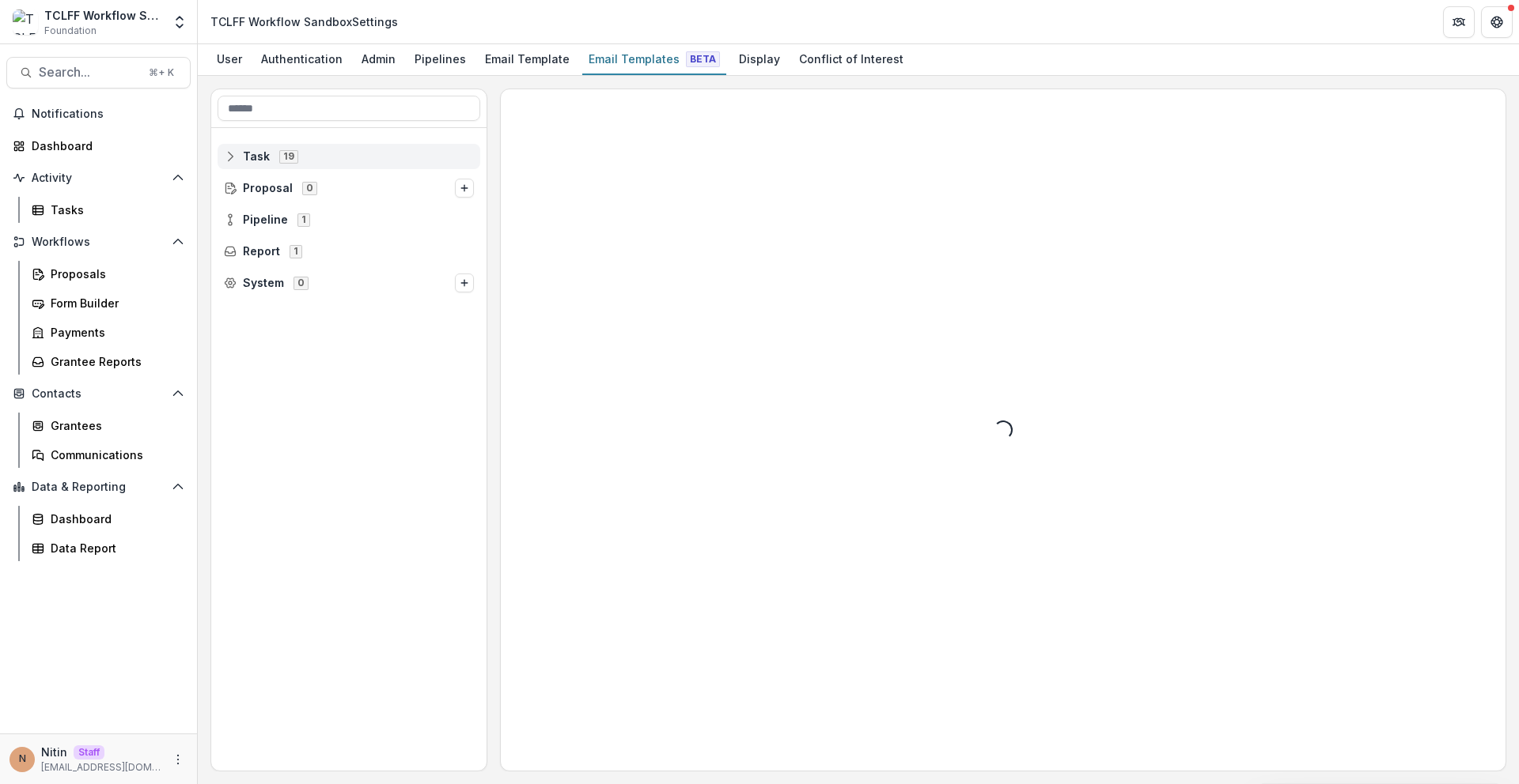
click at [319, 150] on span "Task 19" at bounding box center [349, 156] width 250 height 13
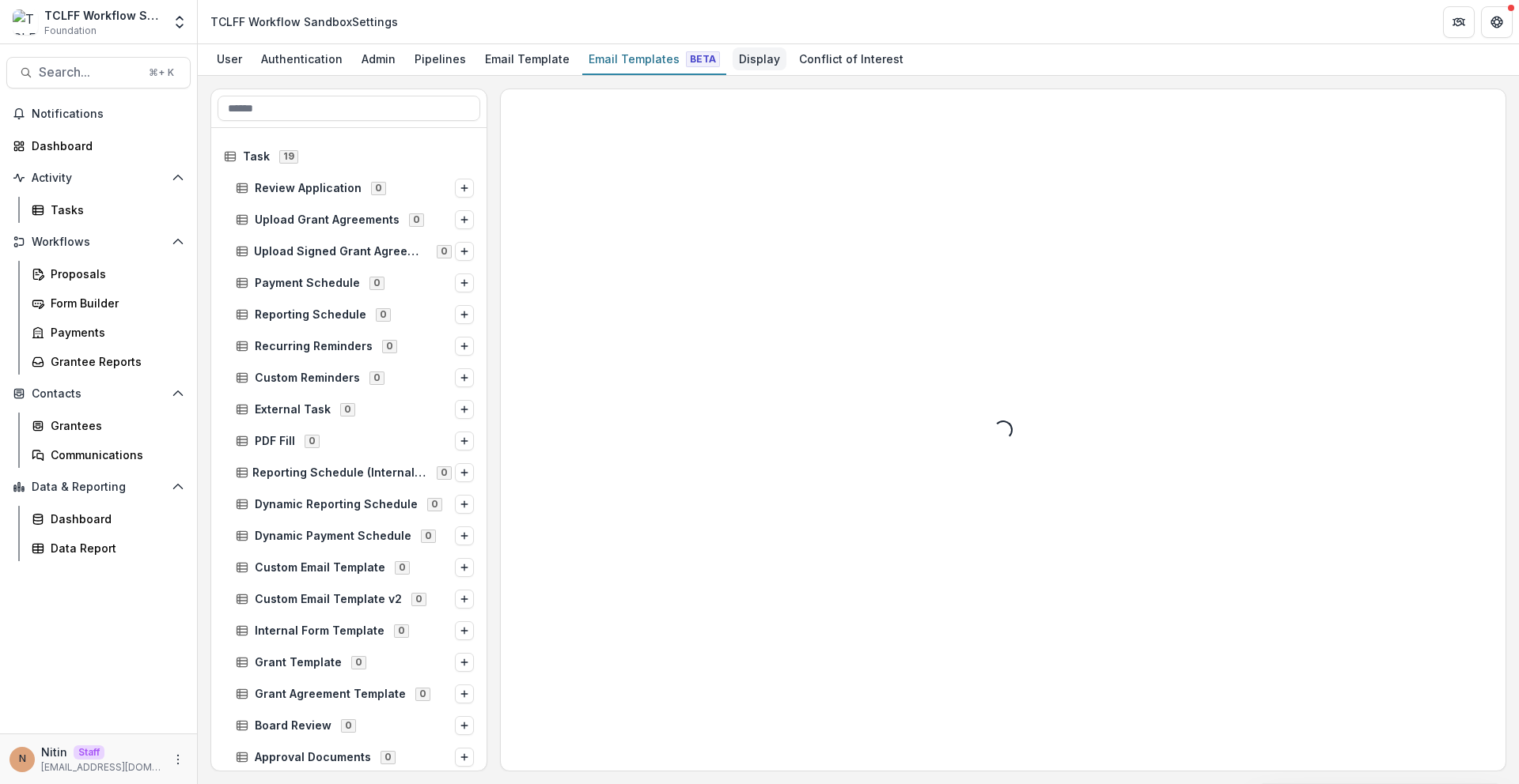
click at [745, 67] on div "Display" at bounding box center [760, 59] width 53 height 23
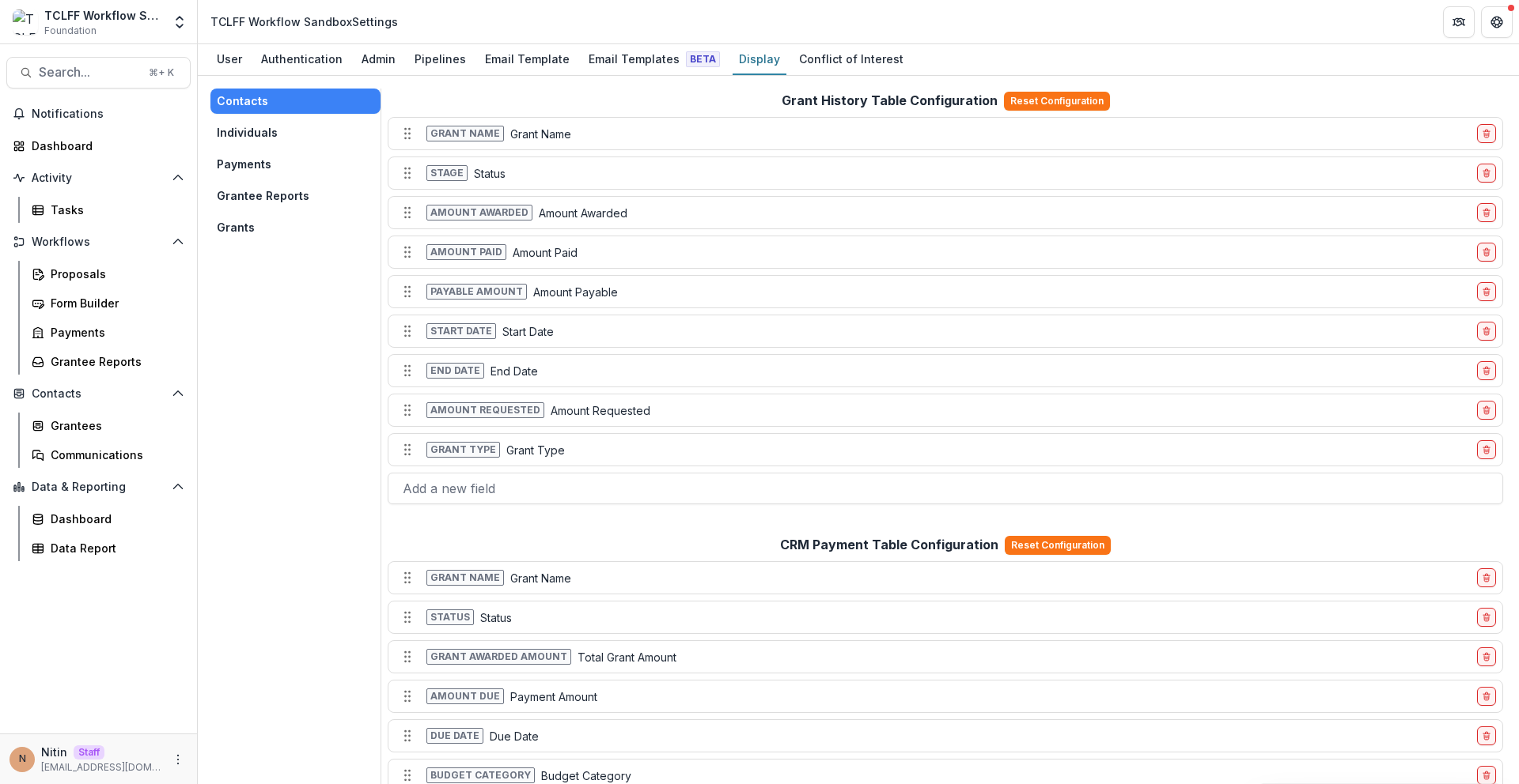
click at [298, 140] on button "Individuals" at bounding box center [295, 133] width 170 height 25
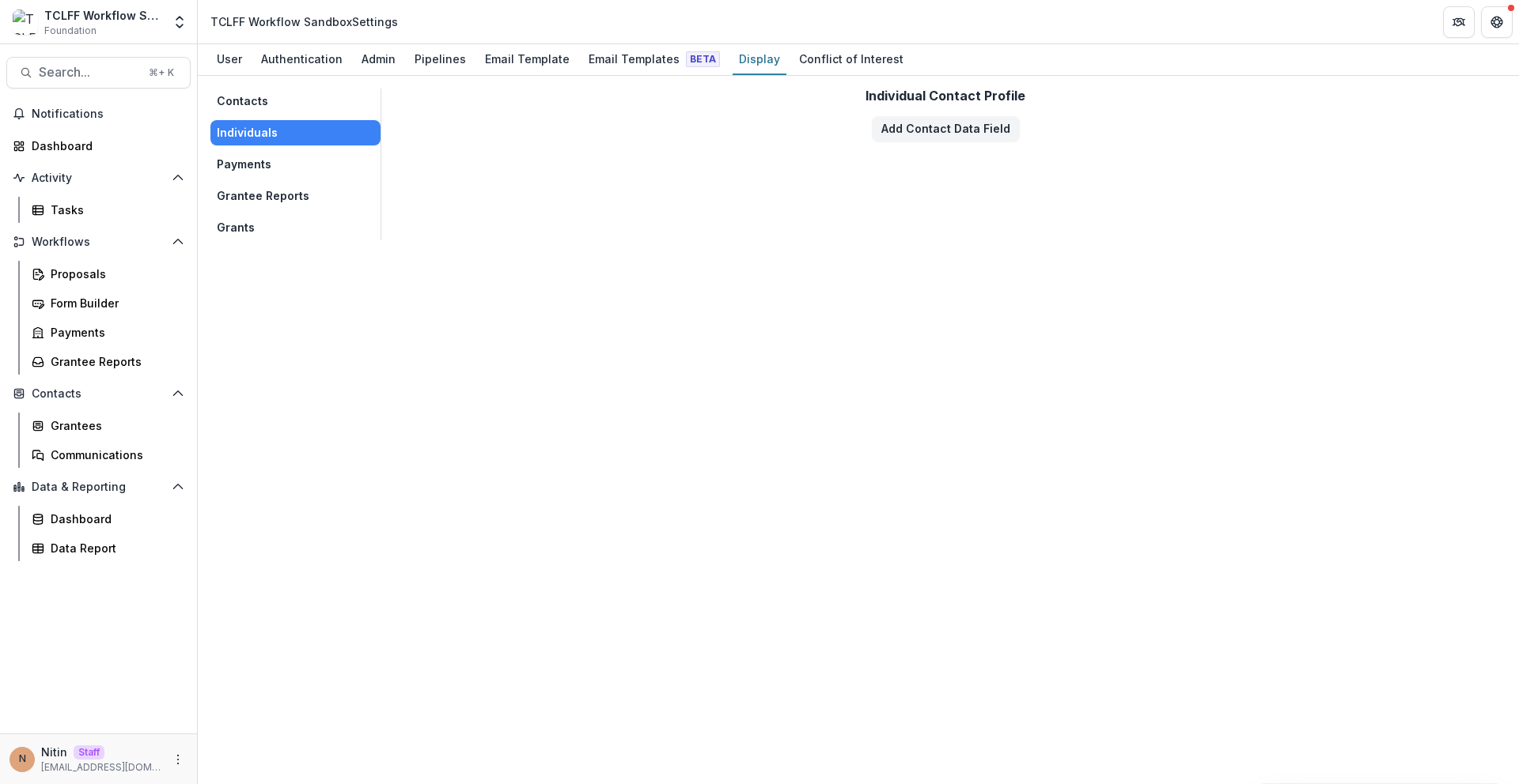
click at [289, 152] on button "Payments" at bounding box center [295, 164] width 170 height 25
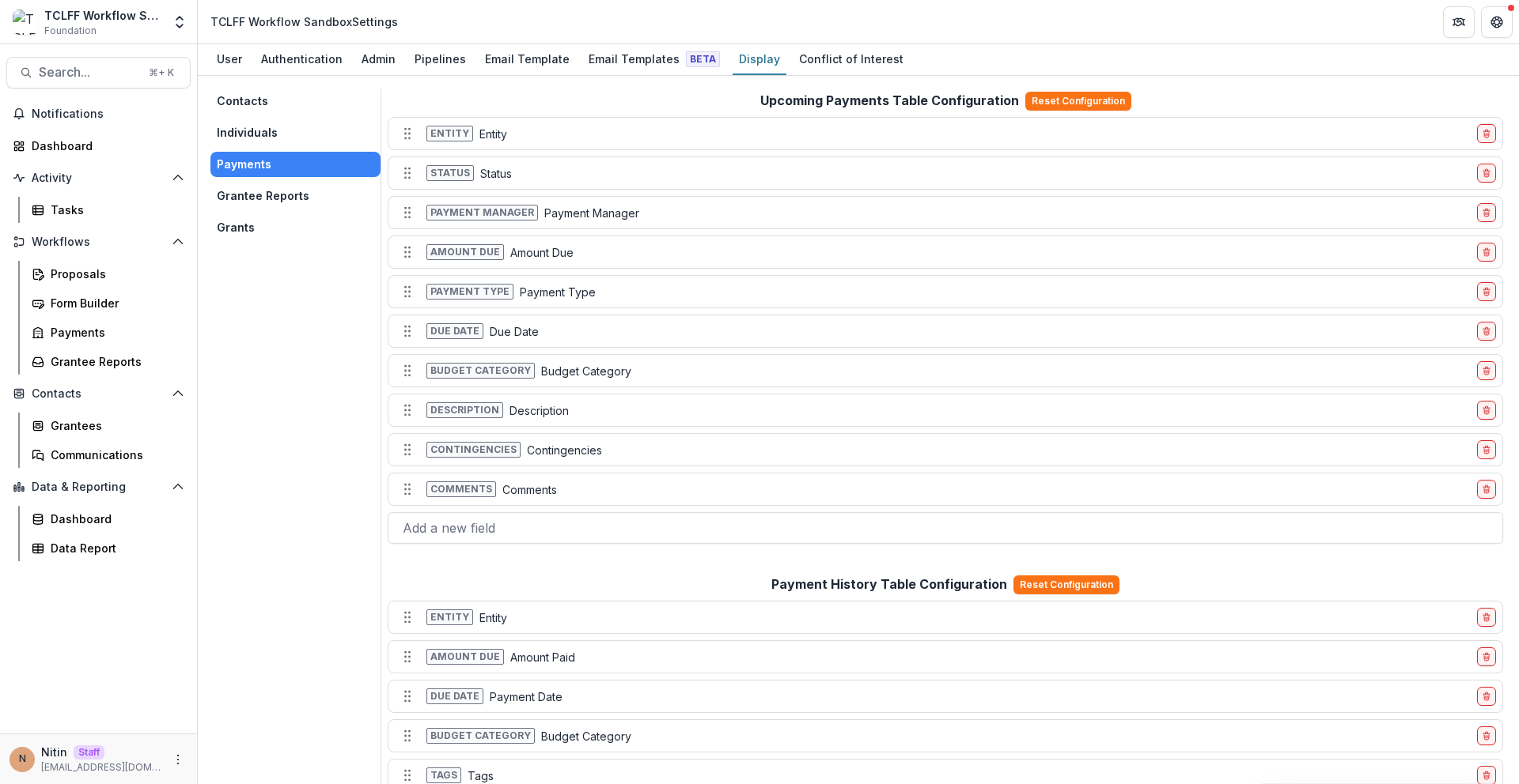
click at [298, 199] on button "Grantee Reports" at bounding box center [295, 196] width 170 height 25
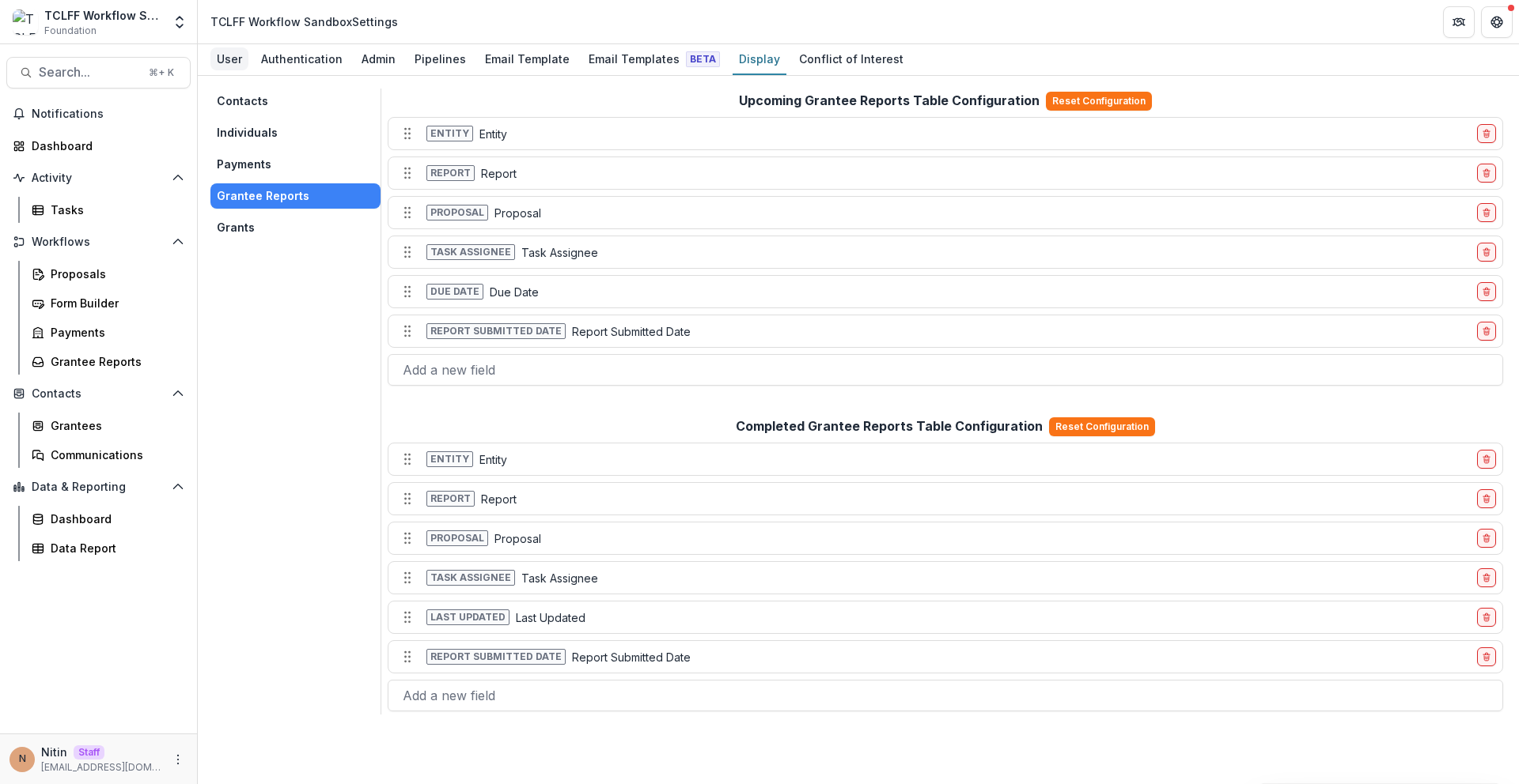
click at [233, 52] on div "User" at bounding box center [229, 59] width 38 height 23
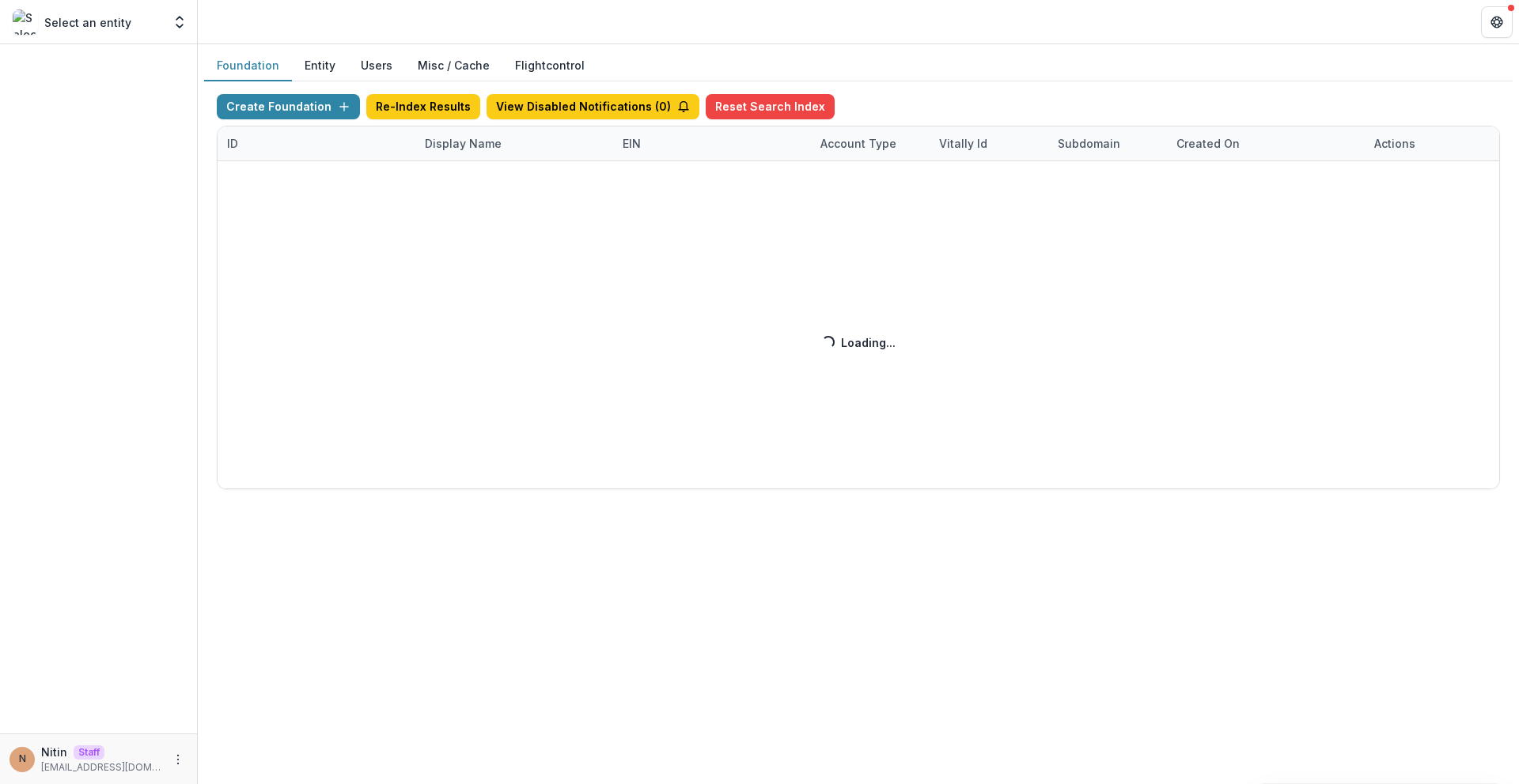
click at [452, 151] on div "Create Foundation Re-Index Results View Disabled Notifications ( 0 ) Reset Sear…" at bounding box center [858, 292] width 1283 height 396
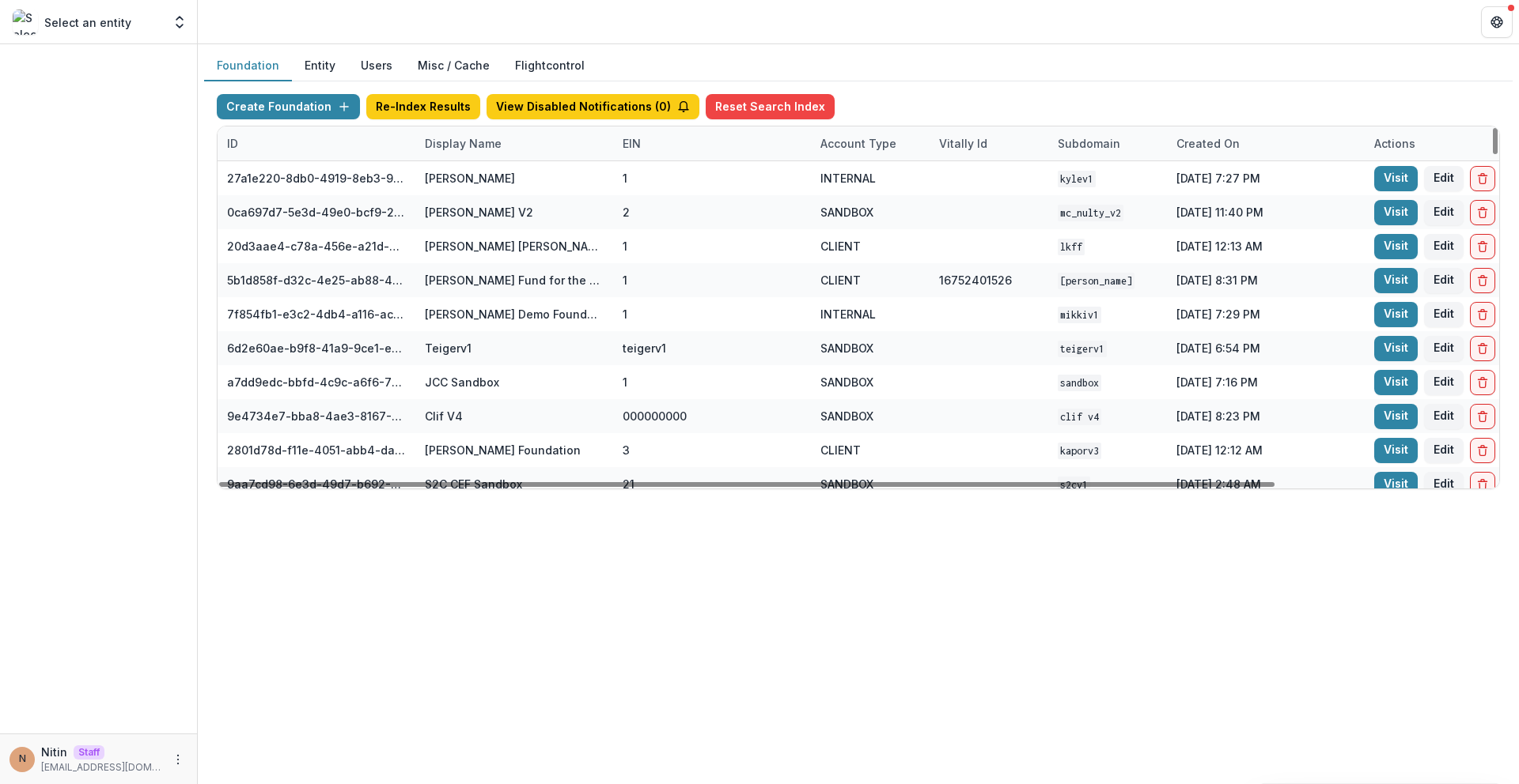
click at [475, 151] on div "Display Name" at bounding box center [514, 143] width 198 height 34
click at [472, 176] on input at bounding box center [513, 179] width 190 height 25
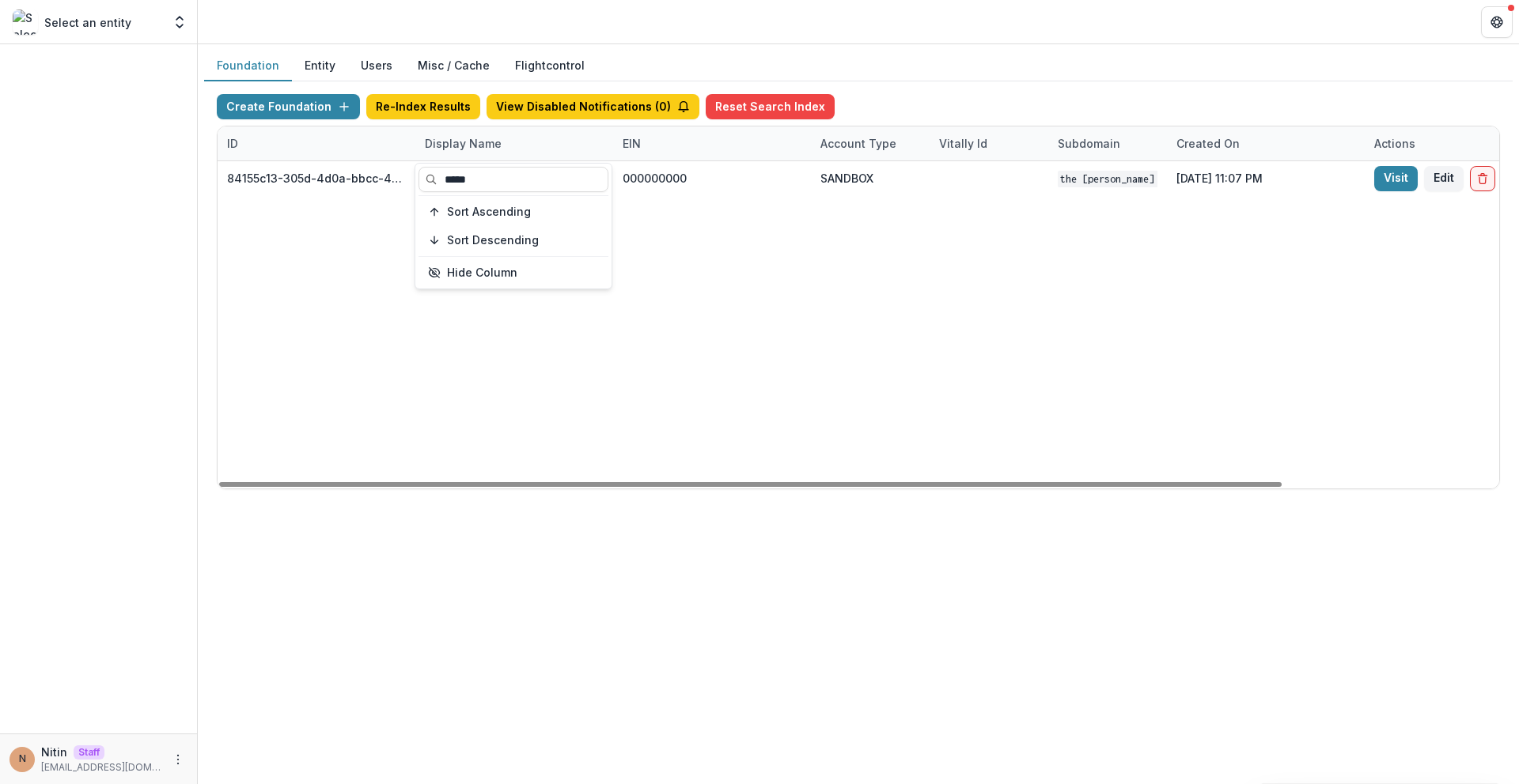
type input "*****"
click at [863, 290] on div "84155c13-305d-4d0a-bbcc-4e8fb1a9ec77 TCLFF Workflow Sandbox 000000000 SANDBOX T…" at bounding box center [989, 324] width 1543 height 327
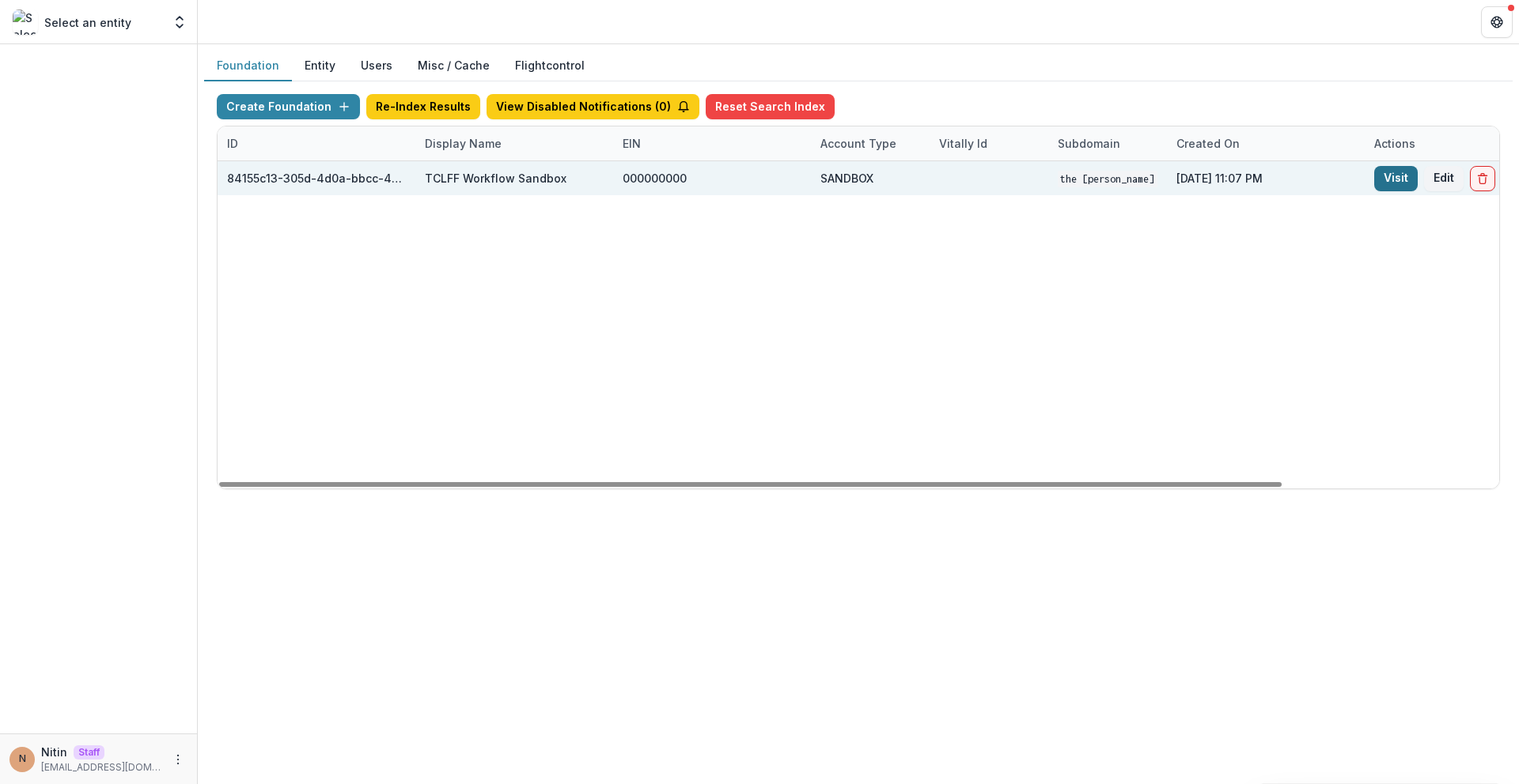
click at [1395, 179] on link "Visit" at bounding box center [1396, 178] width 44 height 25
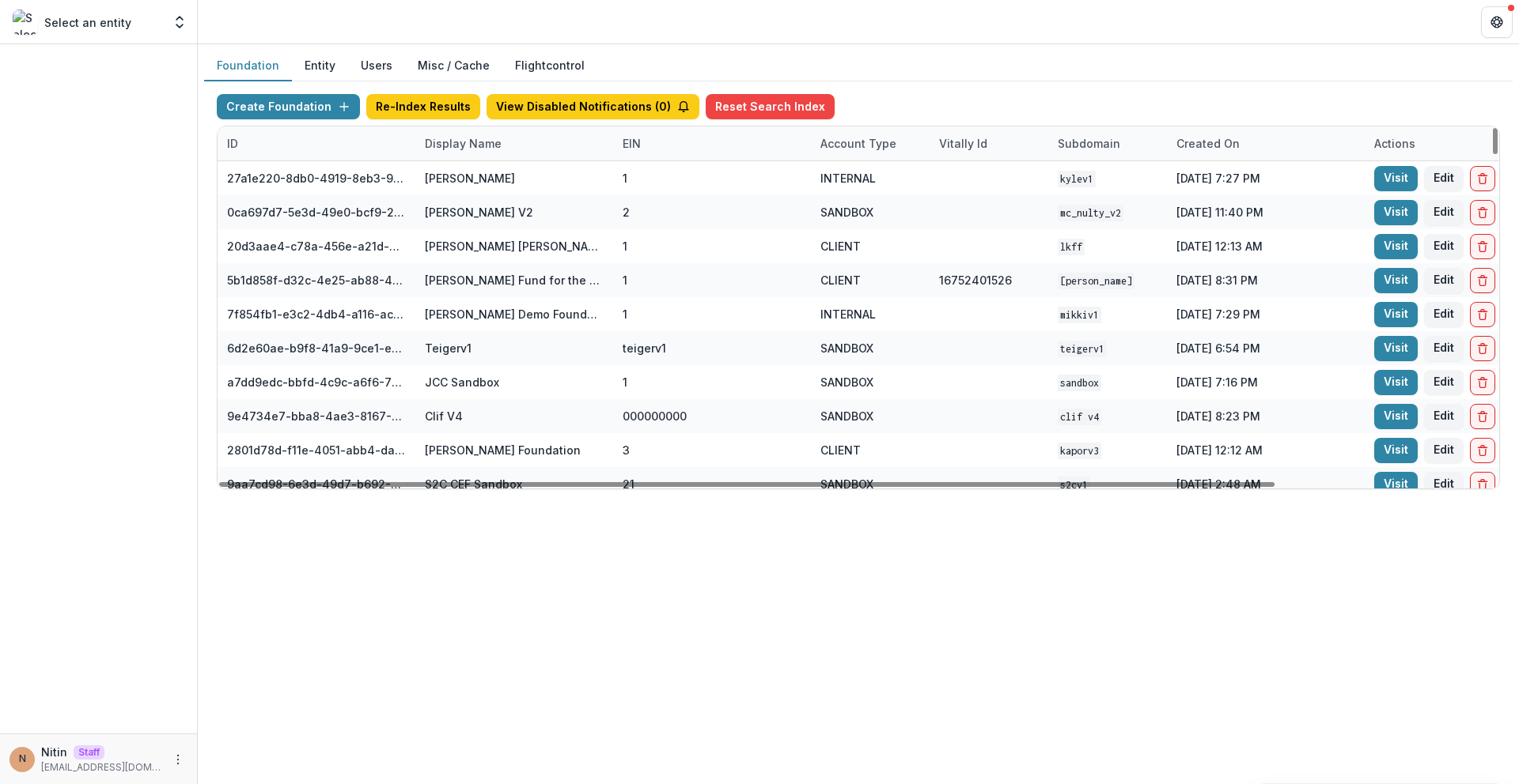
click at [549, 130] on div "Display Name" at bounding box center [514, 143] width 198 height 34
click at [513, 178] on input at bounding box center [513, 179] width 190 height 25
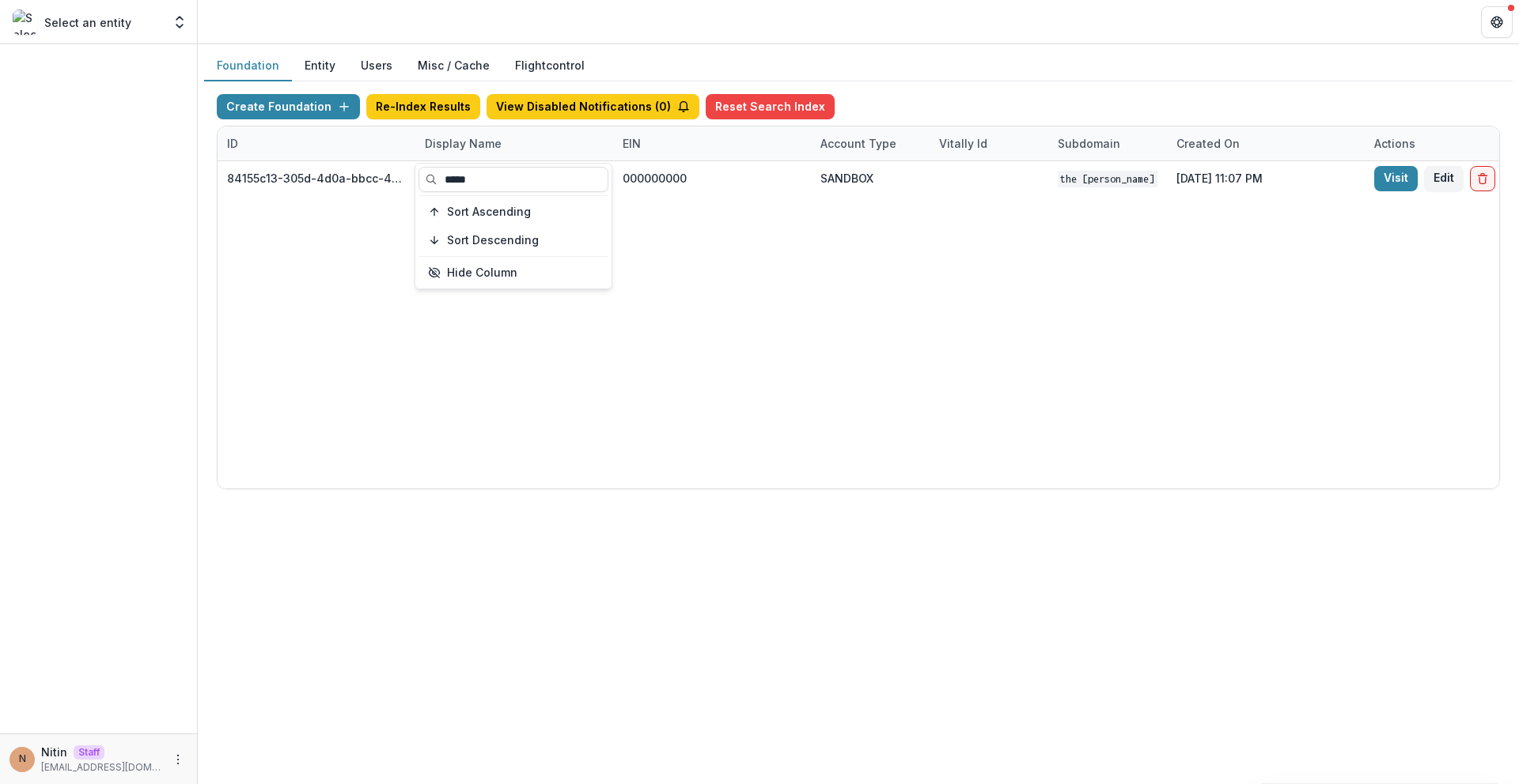
type input "*****"
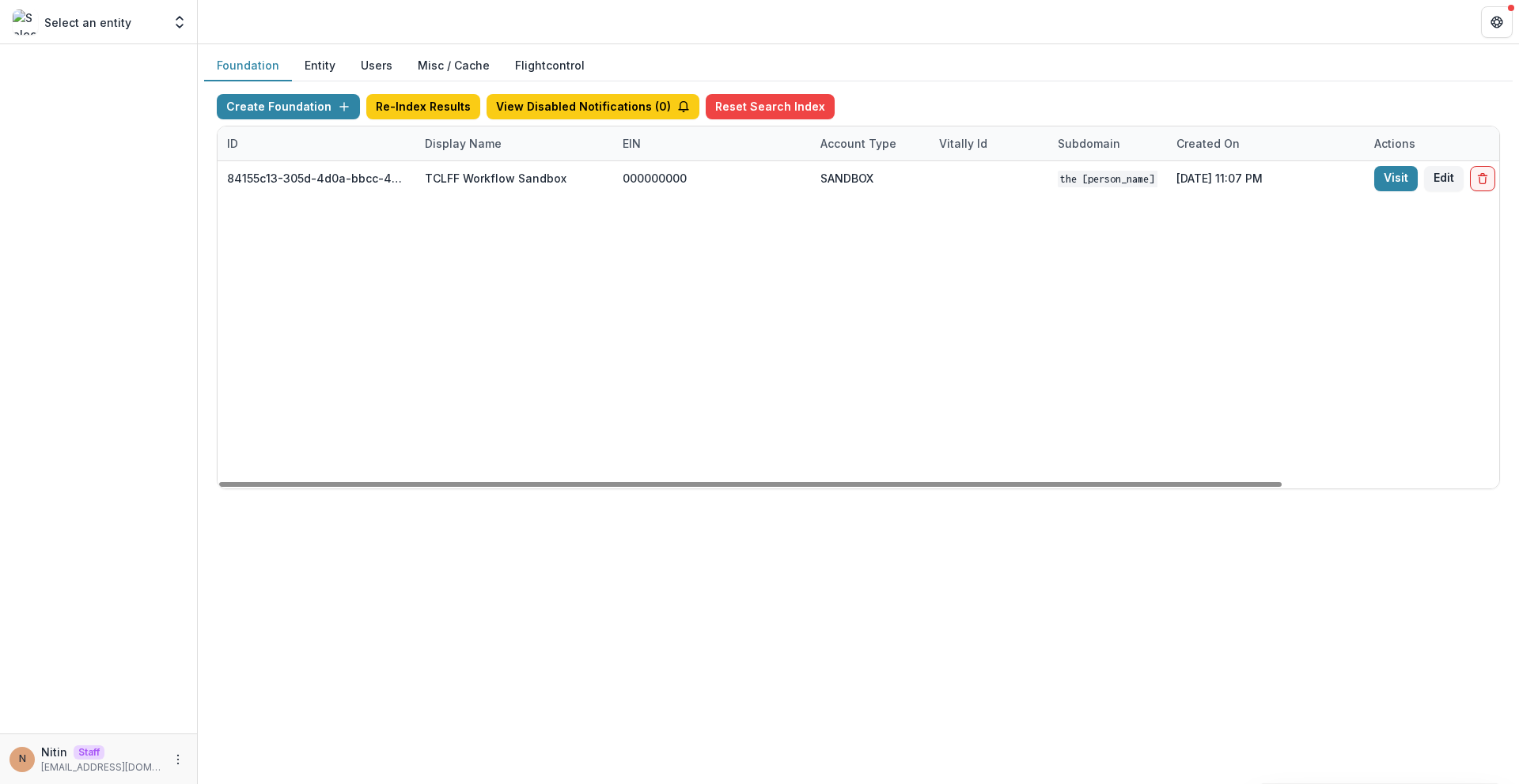
click at [1228, 319] on div "84155c13-305d-4d0a-bbcc-4e8fb1a9ec77 TCLFF Workflow Sandbox 000000000 SANDBOX T…" at bounding box center [989, 324] width 1543 height 327
drag, startPoint x: 1244, startPoint y: 163, endPoint x: 1467, endPoint y: 245, distance: 237.6
click at [1459, 243] on div "84155c13-305d-4d0a-bbcc-4e8fb1a9ec77 TCLFF Workflow Sandbox 000000000 SANDBOX T…" at bounding box center [989, 324] width 1543 height 327
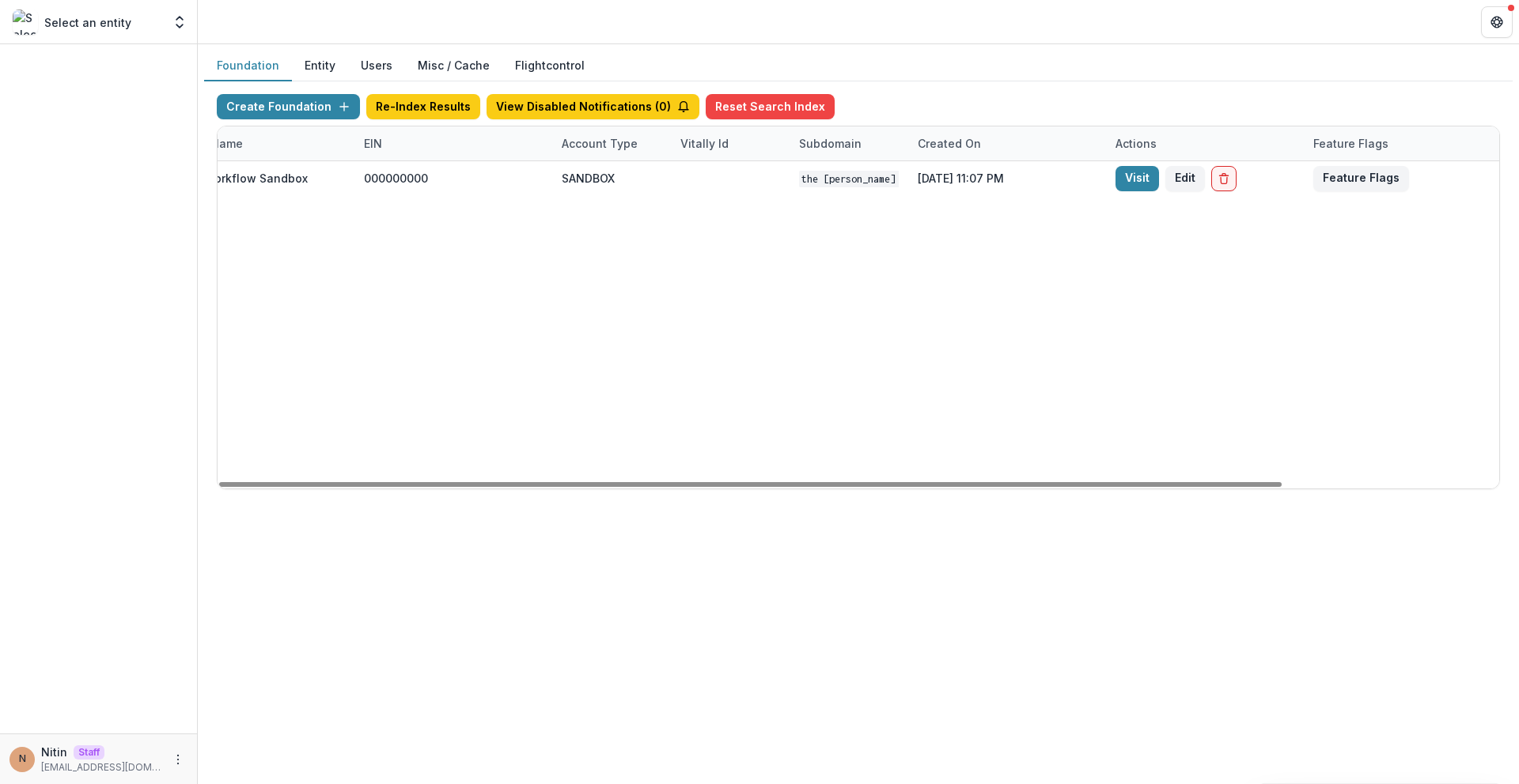
scroll to position [0, 261]
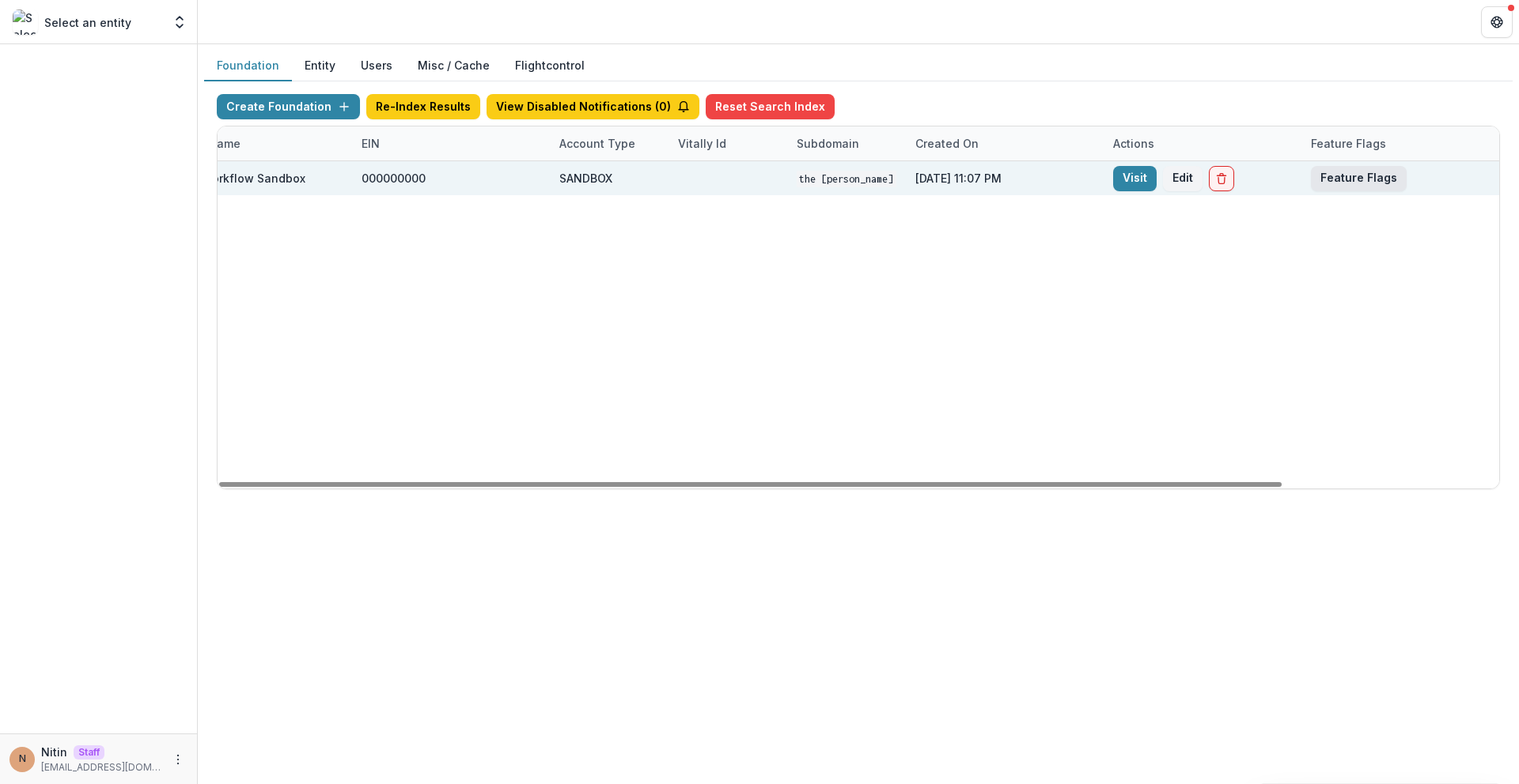
click at [1350, 179] on button "Feature Flags" at bounding box center [1359, 178] width 95 height 25
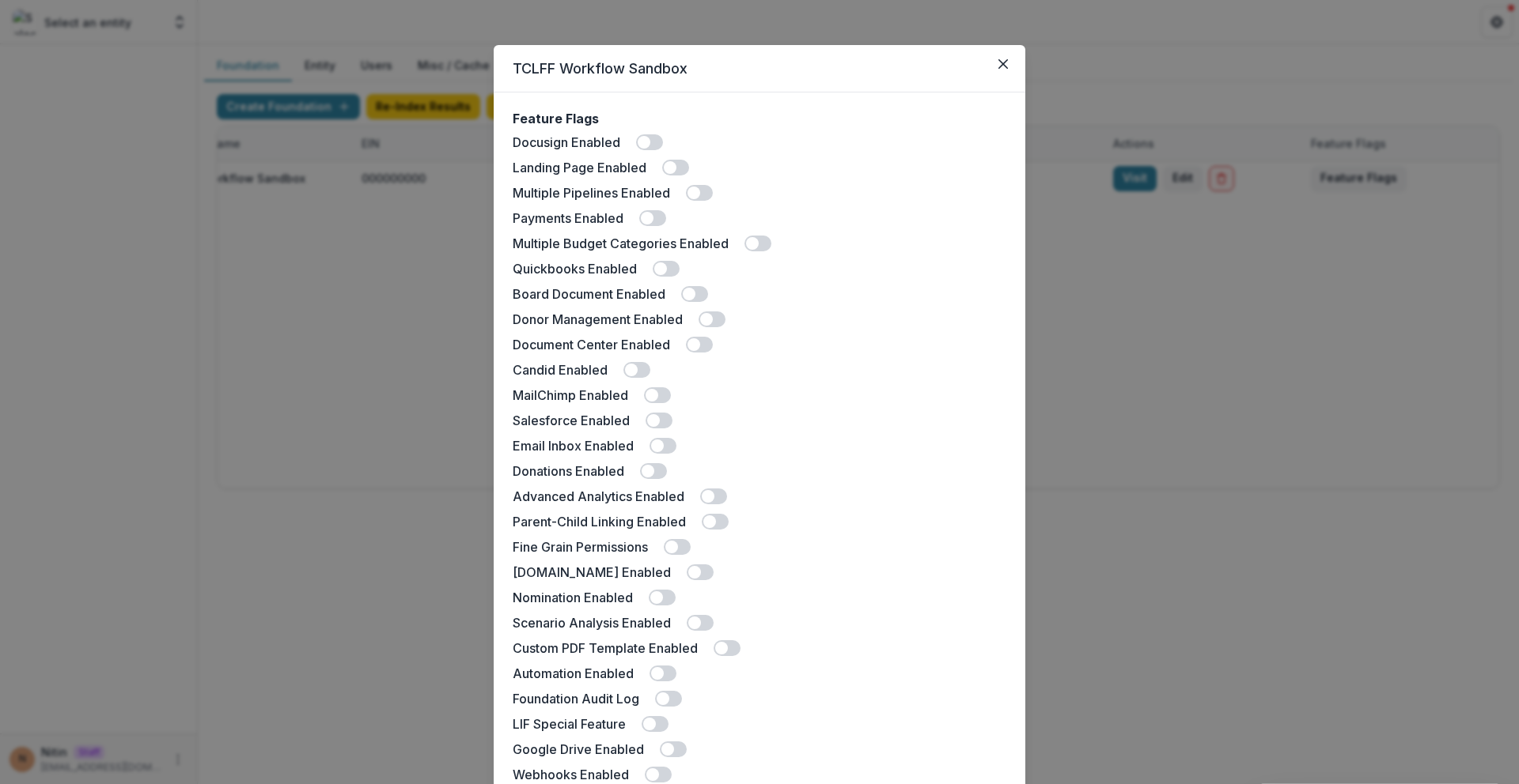
scroll to position [0, 0]
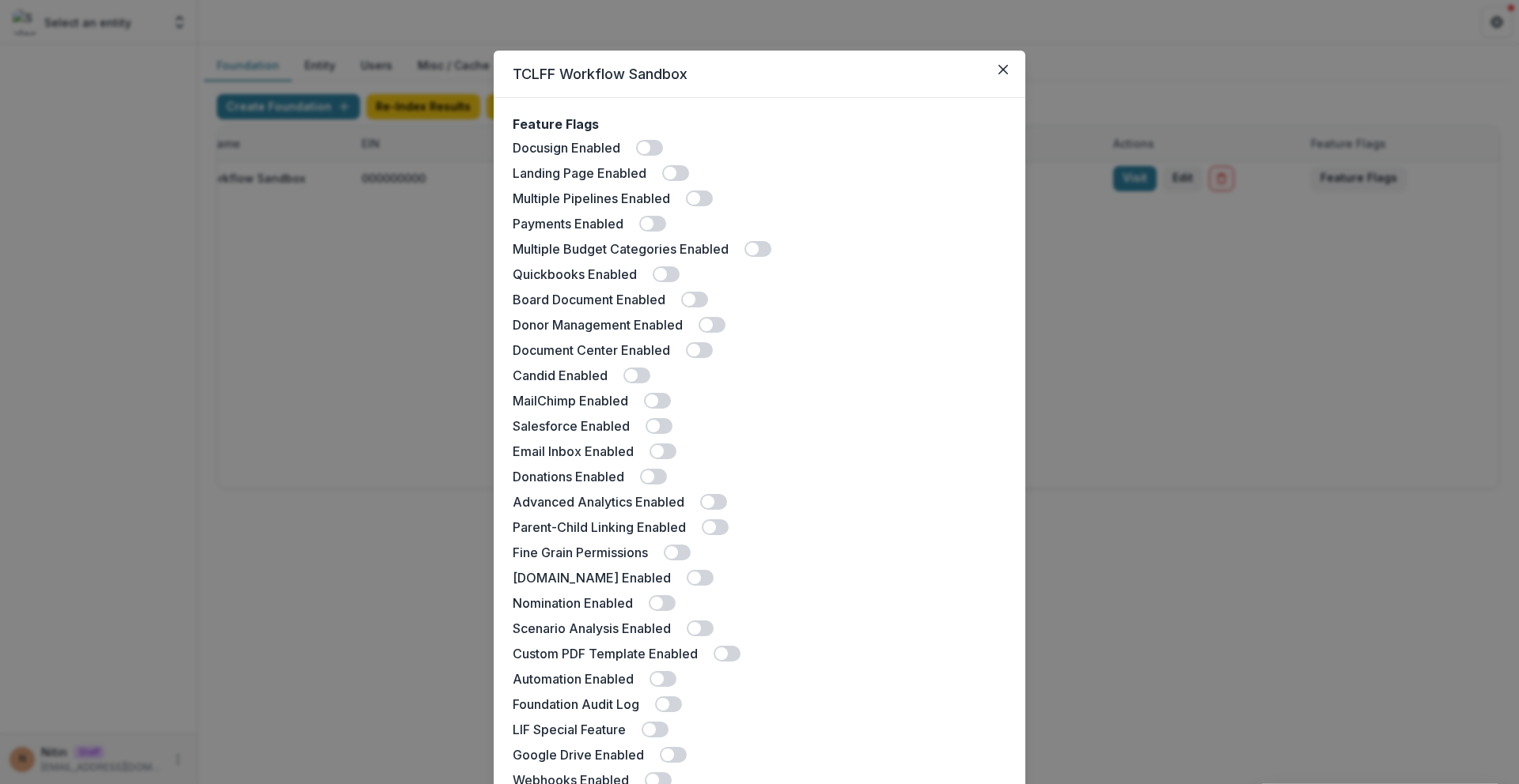
click at [1170, 407] on div "TCLFF Workflow Sandbox Feature Flags Docusign Enabled Landing Page Enabled Mult…" at bounding box center [760, 392] width 1519 height 784
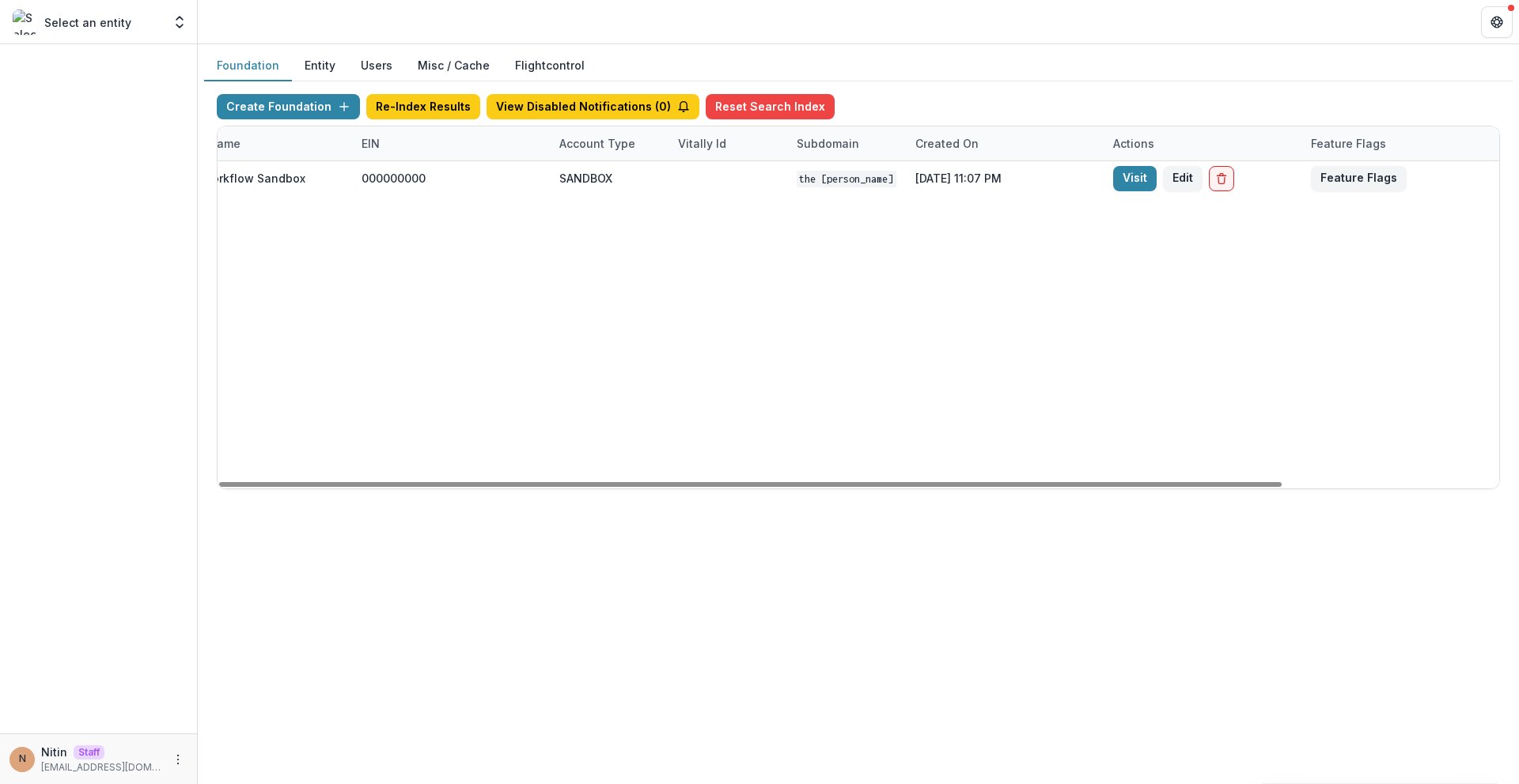
click at [580, 412] on div "84155c13-305d-4d0a-bbcc-4e8fb1a9ec77 TCLFF Workflow Sandbox 000000000 SANDBOX T…" at bounding box center [727, 324] width 1543 height 327
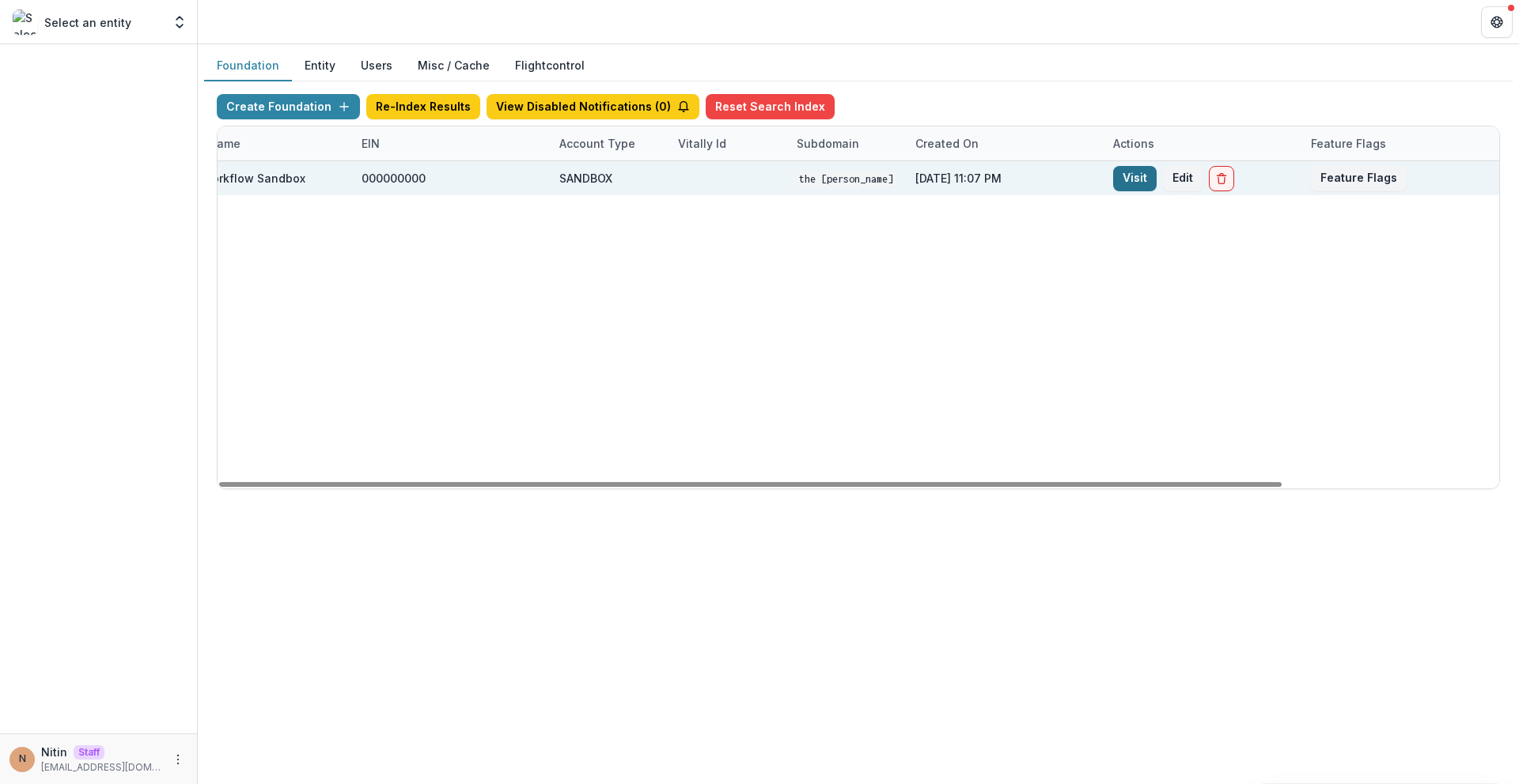
click at [1121, 180] on link "Visit" at bounding box center [1135, 178] width 44 height 25
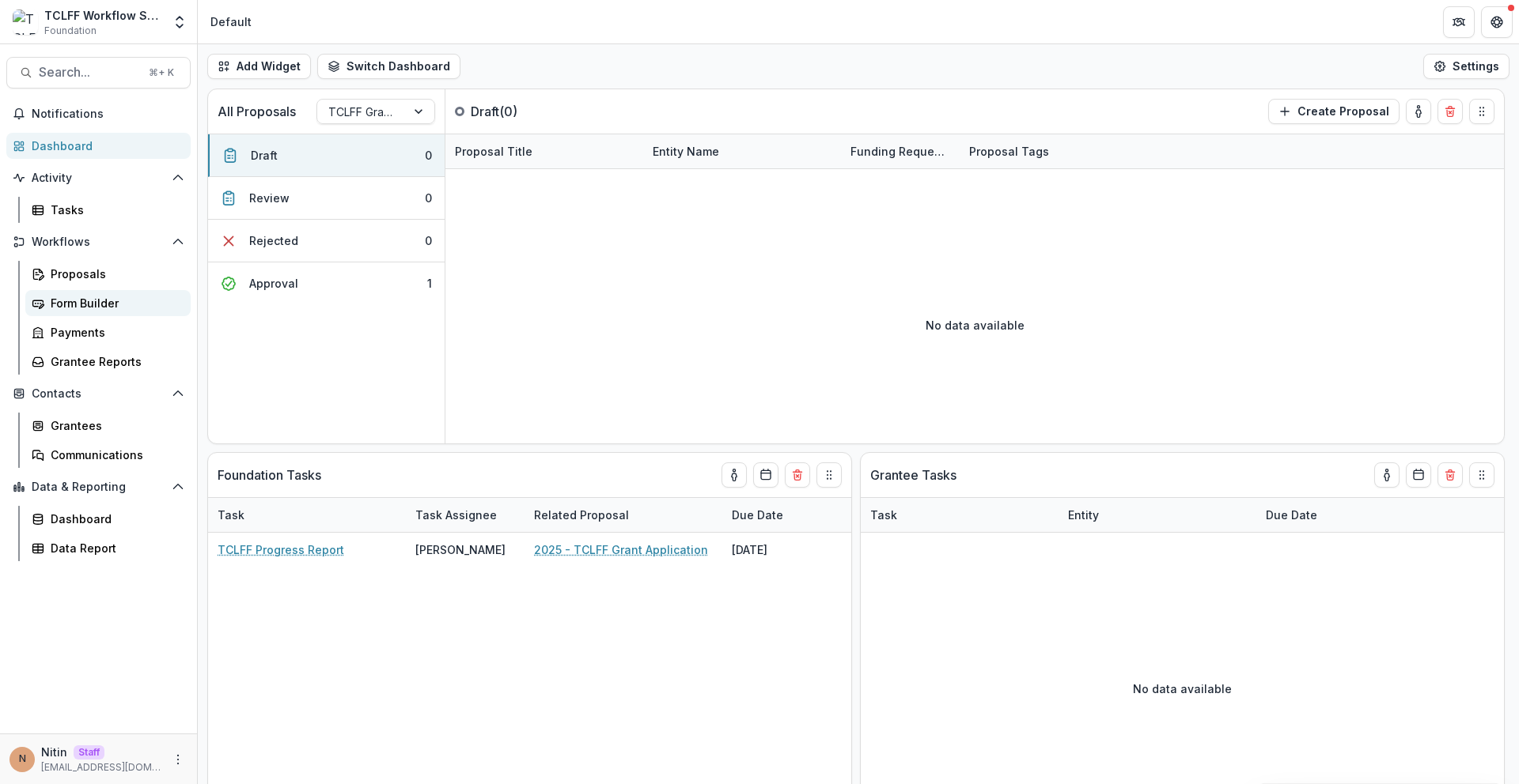
click at [100, 295] on div "Form Builder" at bounding box center [114, 303] width 127 height 17
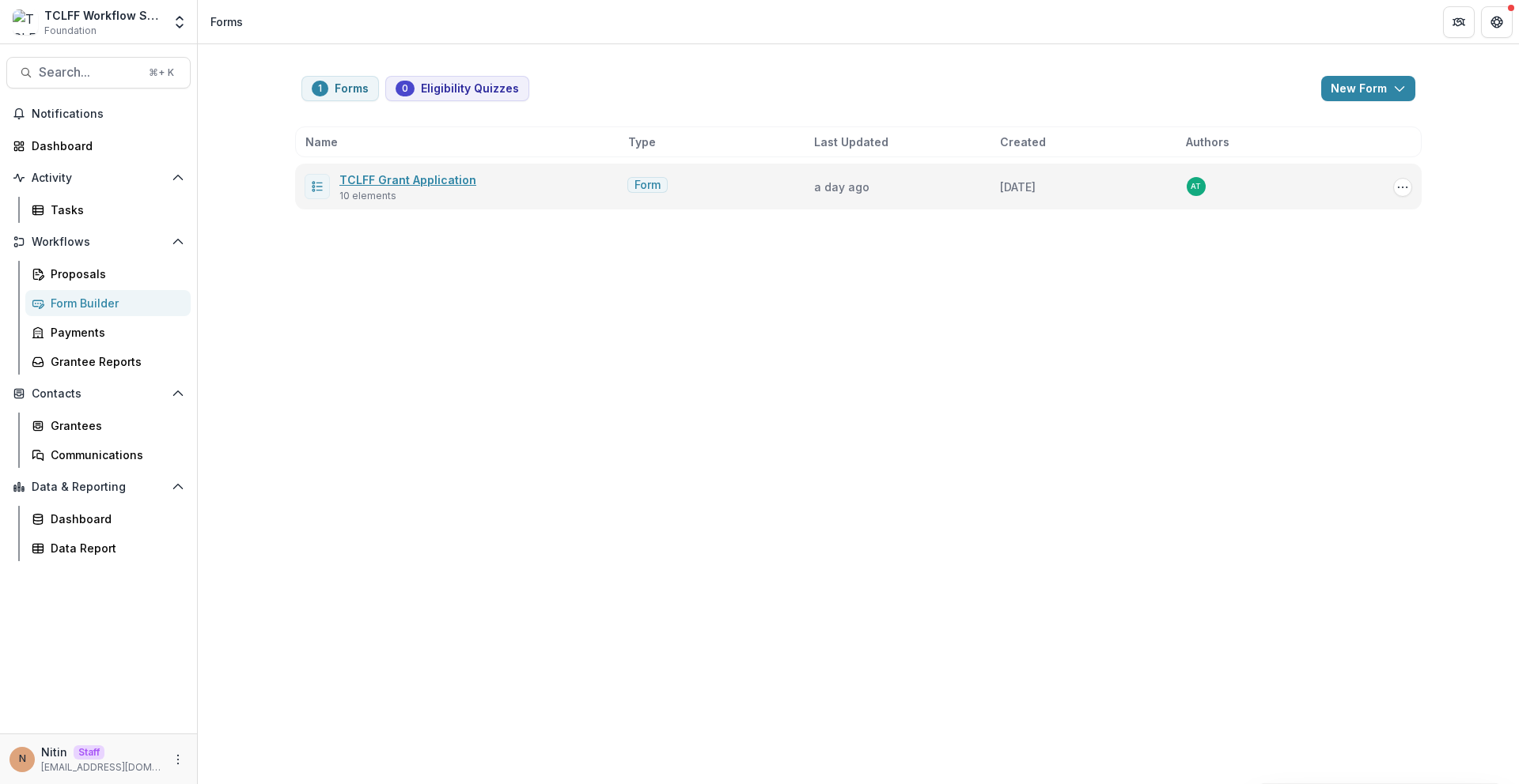
click at [444, 174] on link "TCLFF Grant Application" at bounding box center [408, 179] width 137 height 13
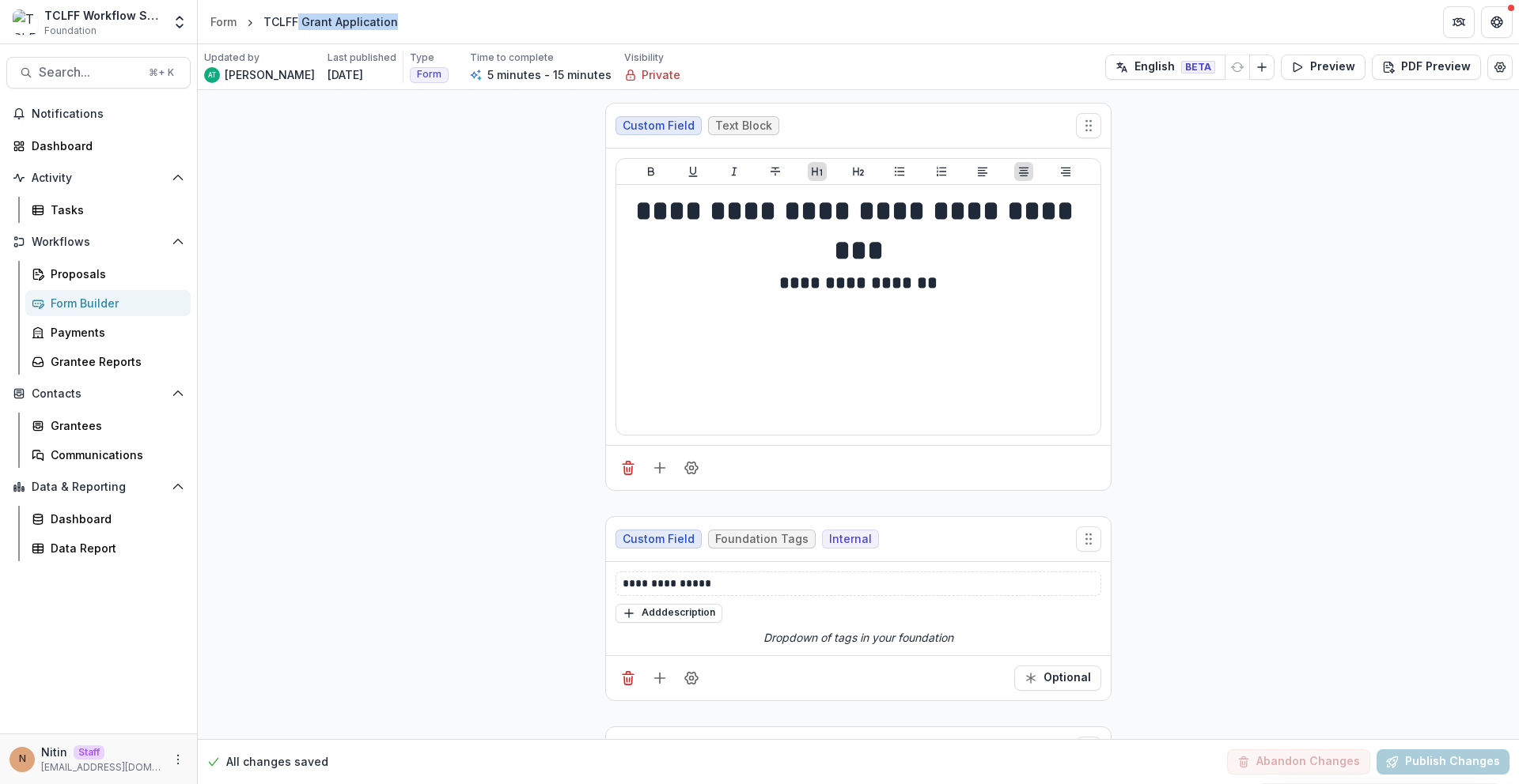
drag, startPoint x: 402, startPoint y: 17, endPoint x: 365, endPoint y: 89, distance: 81.0
click at [298, 25] on header "Form TCLFF Grant Application" at bounding box center [858, 21] width 1321 height 44
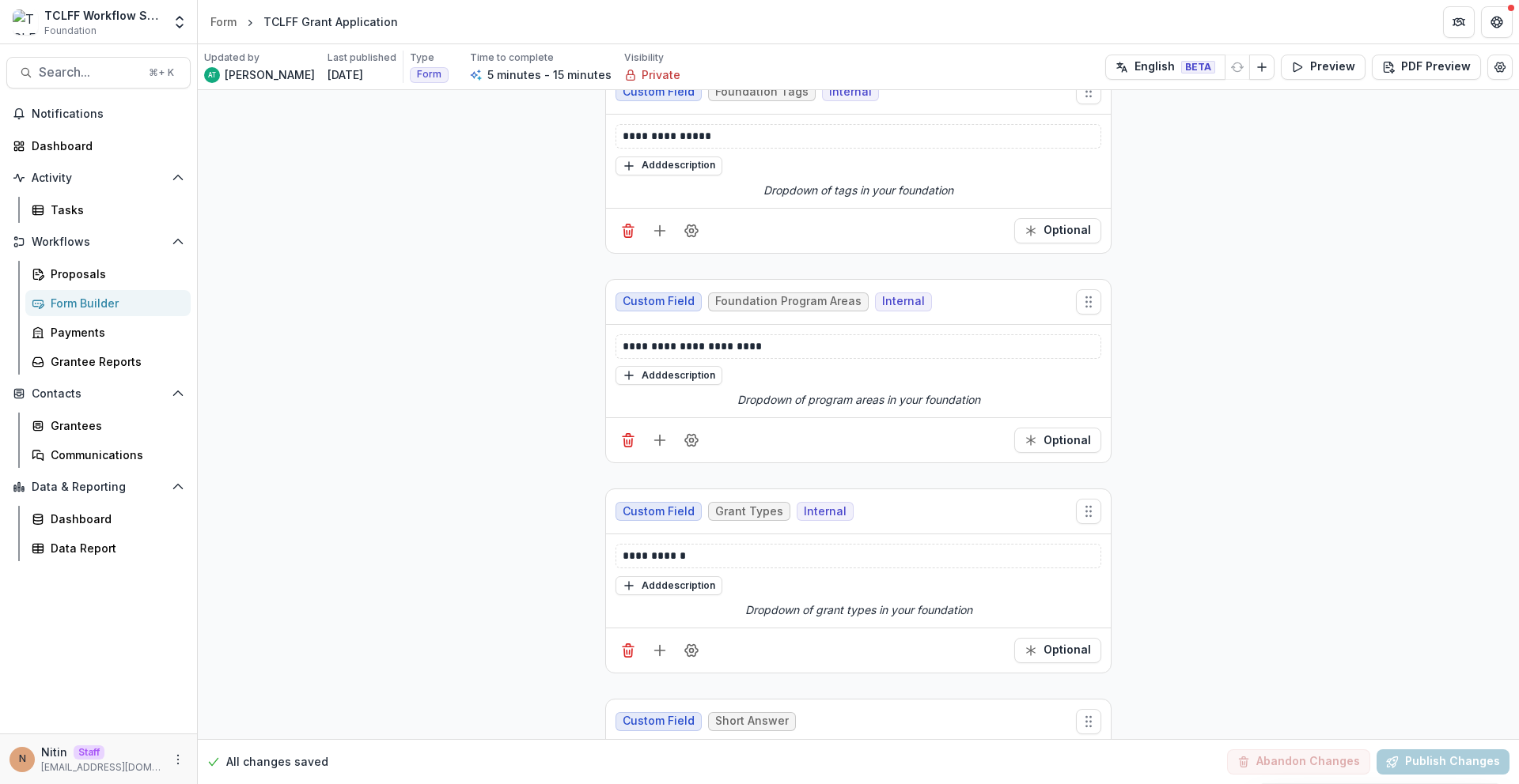
scroll to position [474, 0]
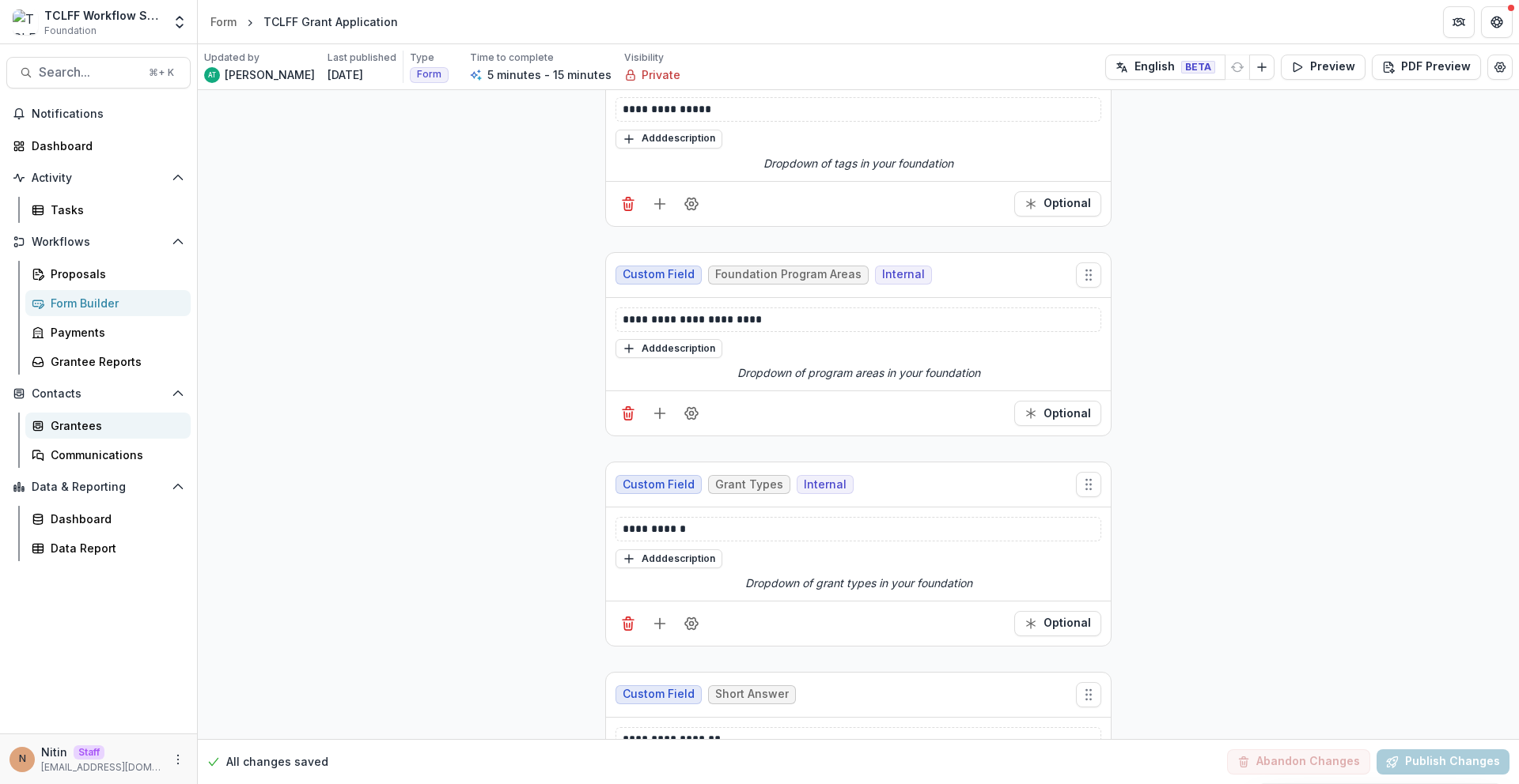
click at [110, 425] on div "Grantees" at bounding box center [114, 426] width 127 height 17
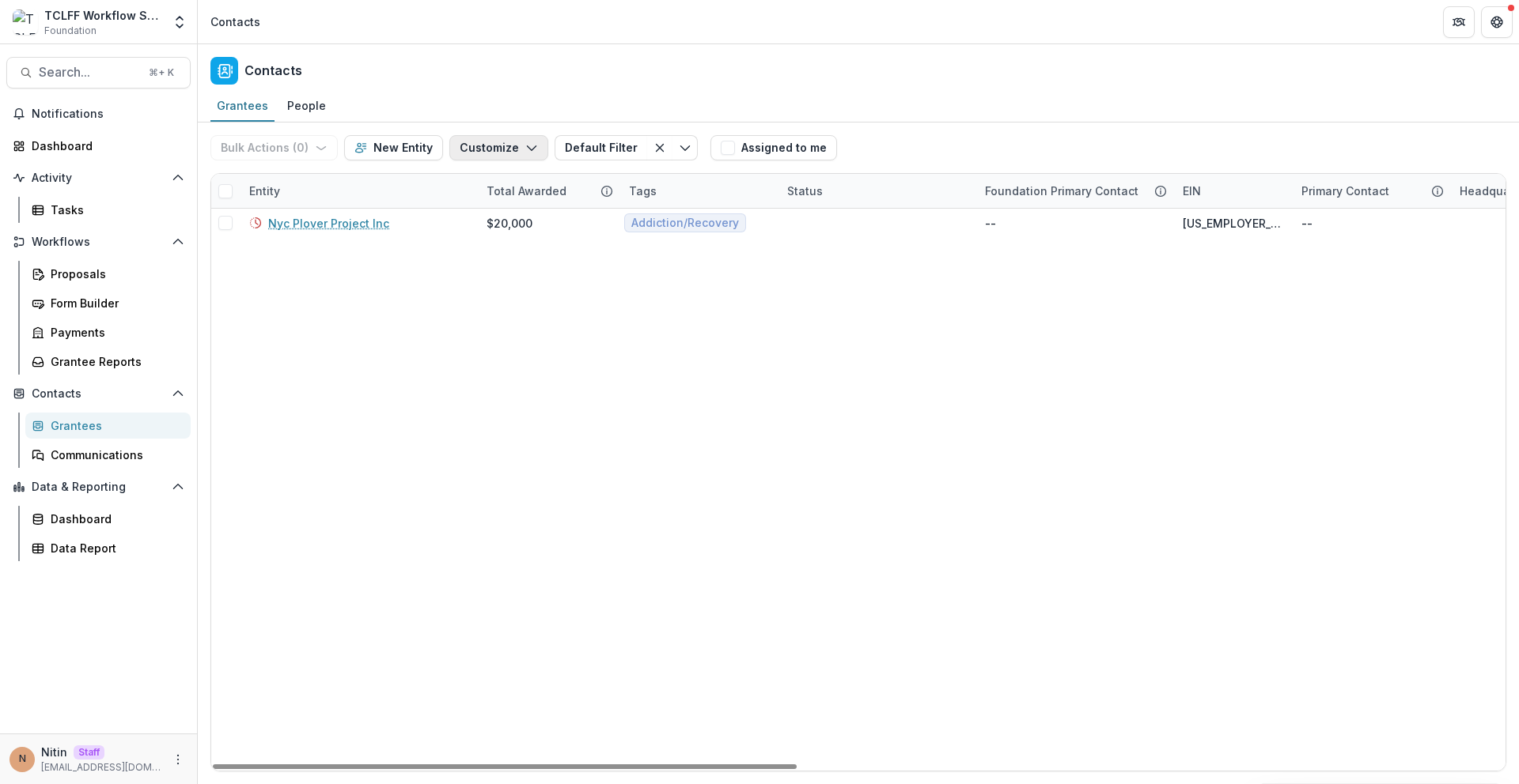
click at [525, 148] on icon "button" at bounding box center [531, 148] width 12 height 12
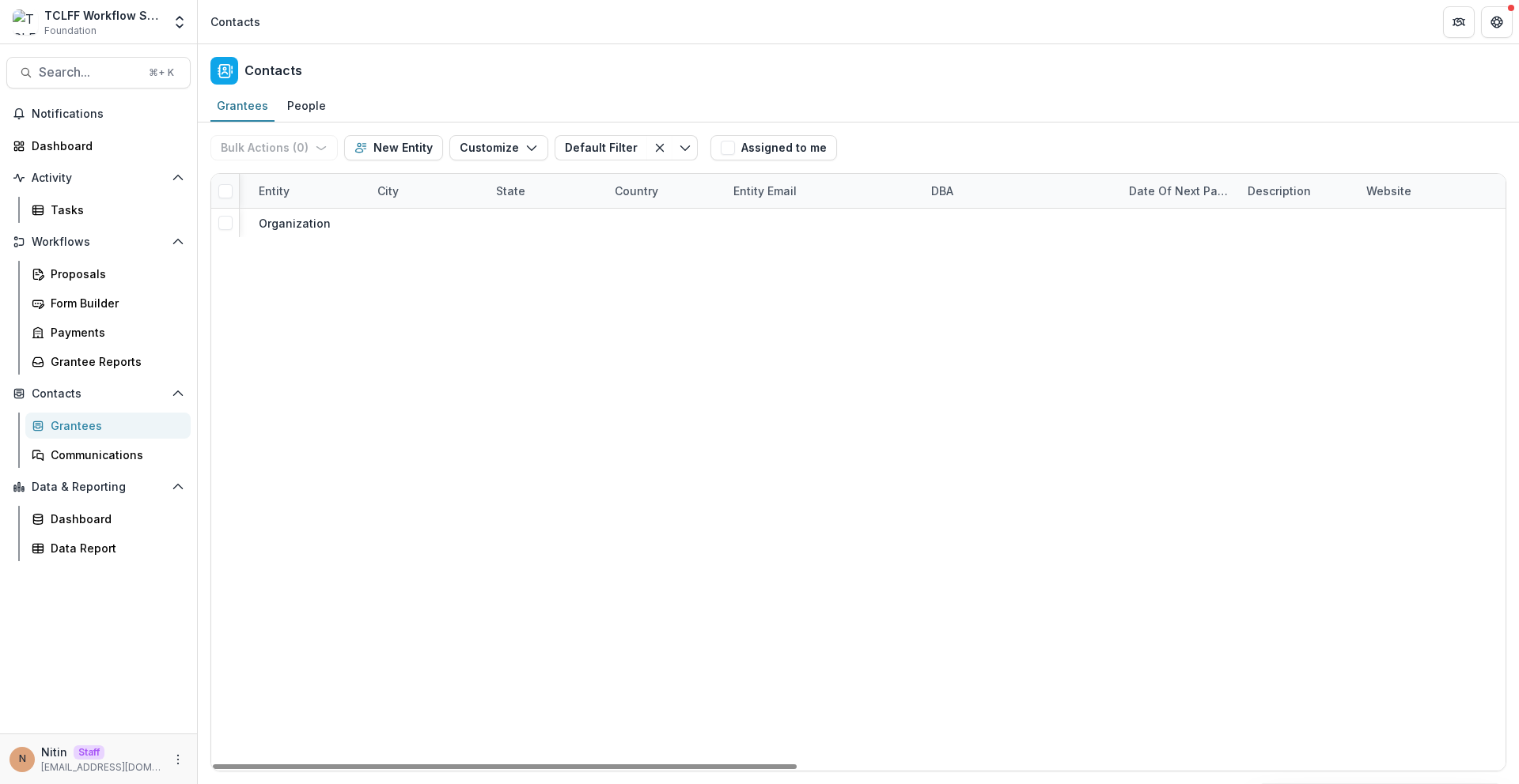
scroll to position [0, 1403]
drag, startPoint x: 798, startPoint y: 200, endPoint x: 756, endPoint y: 290, distance: 99.3
click at [756, 290] on div "Entity Total Awarded Tags Status Foundation Primary Contact EIN Primary Contact…" at bounding box center [858, 472] width 1294 height 597
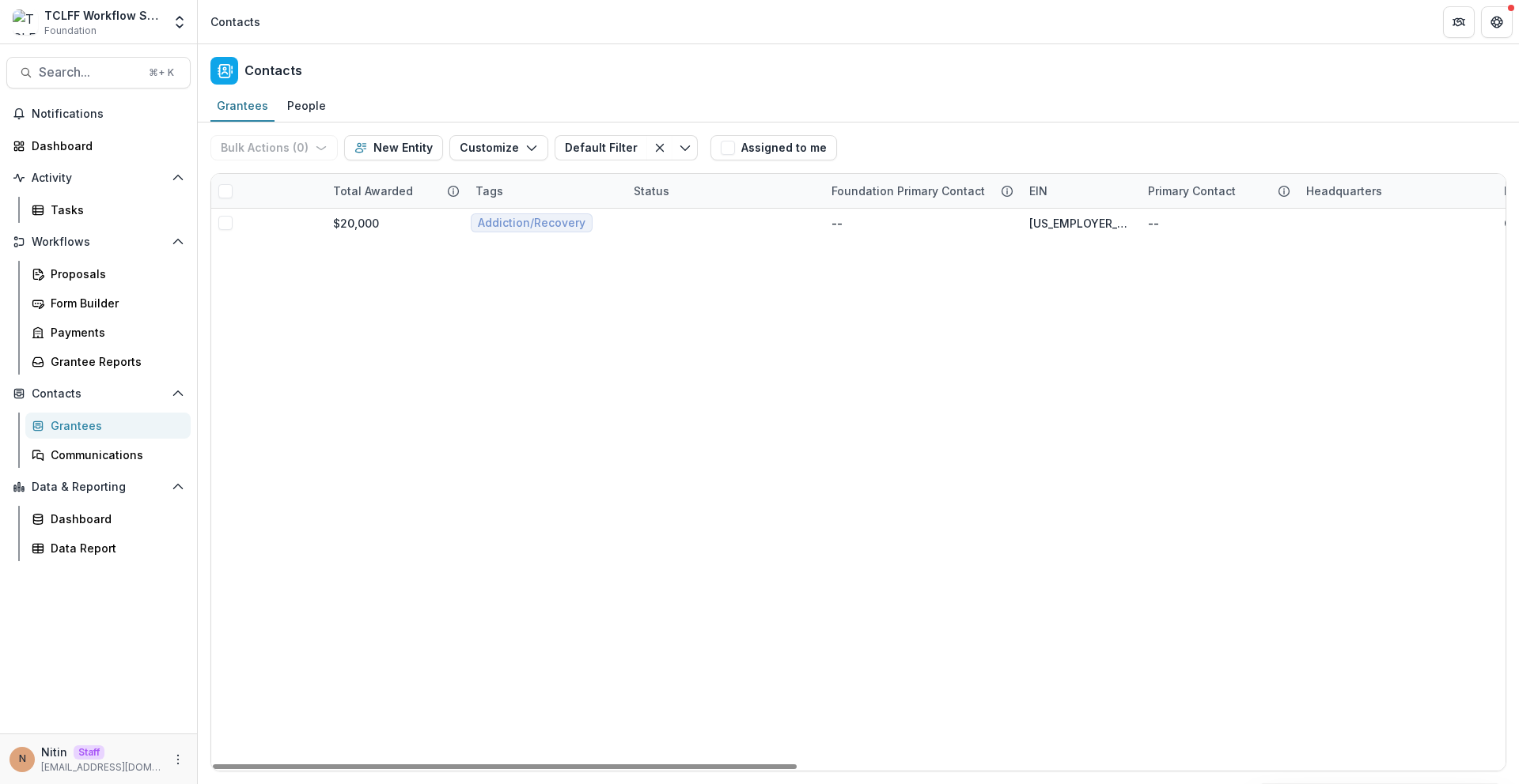
scroll to position [0, 0]
